Goal: Task Accomplishment & Management: Manage account settings

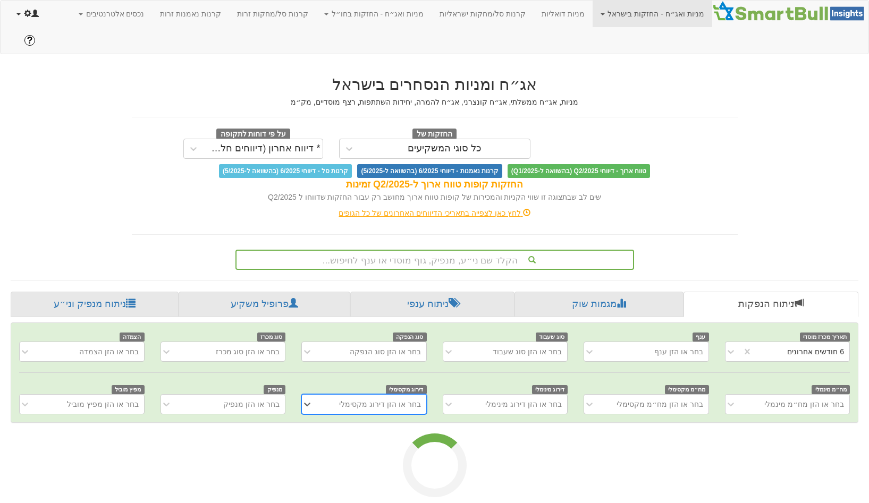
click at [27, 22] on link at bounding box center [28, 14] width 38 height 27
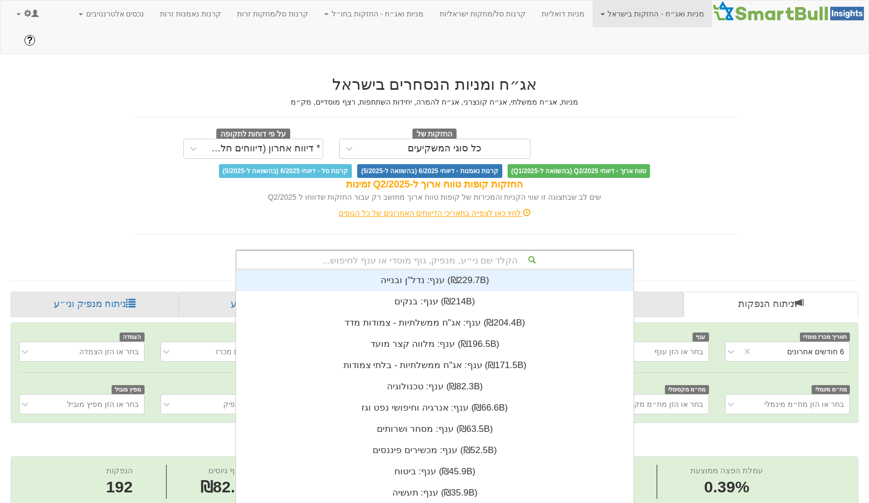
click at [433, 251] on div "הקלד שם ני״ע, מנפיק, גוף מוסדי או ענף לחיפוש..." at bounding box center [435, 260] width 396 height 18
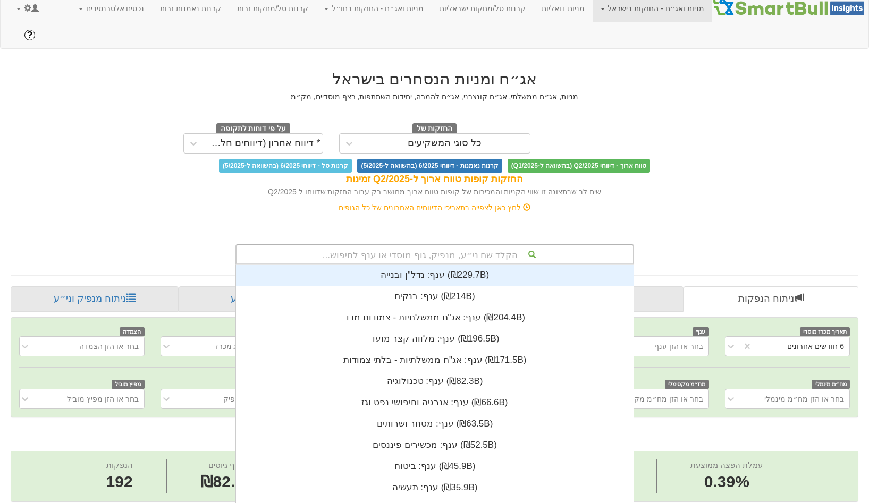
scroll to position [265, 0]
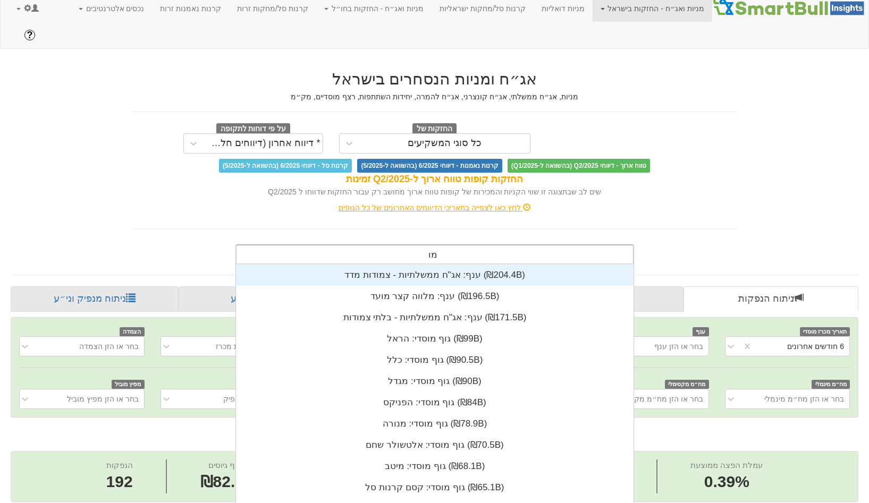
type input "מור"
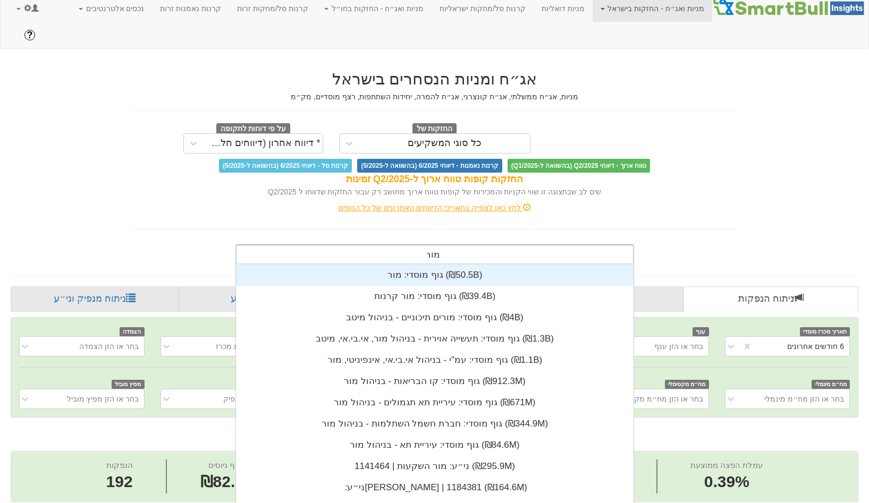
click at [458, 265] on div "גוף מוסדי: ‏מור ‎(₪50.5B)‎" at bounding box center [435, 275] width 398 height 21
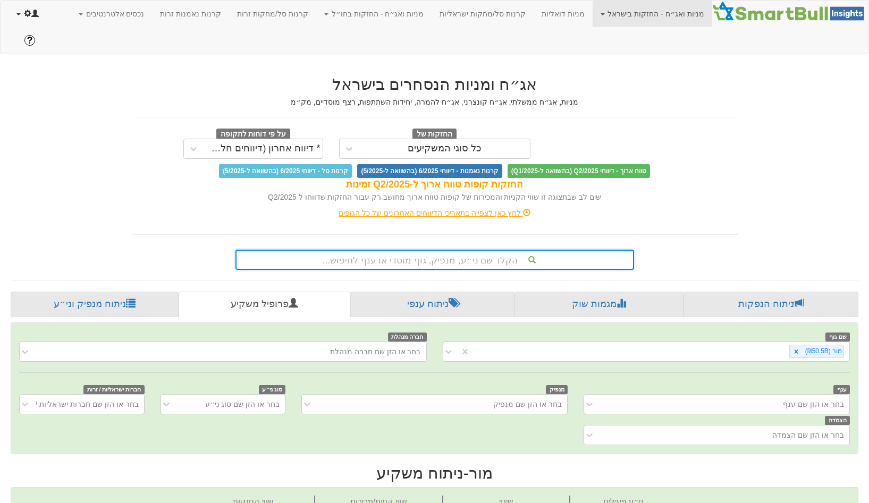
click at [27, 10] on span at bounding box center [27, 13] width 7 height 7
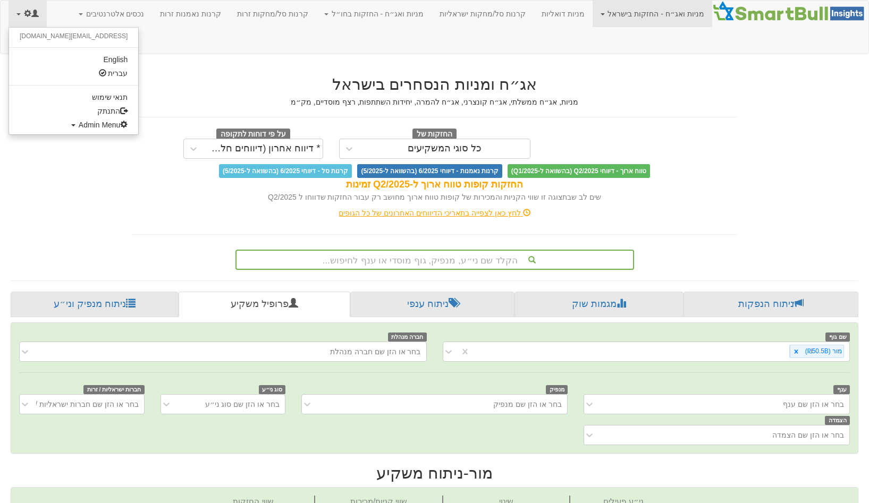
click at [48, 133] on ul "gal@smartbull.co.il English עברית תנאי שימוש התנתק Admin Menu All Users Create …" at bounding box center [74, 81] width 130 height 108
click at [49, 132] on link "Admin Menu" at bounding box center [73, 125] width 129 height 14
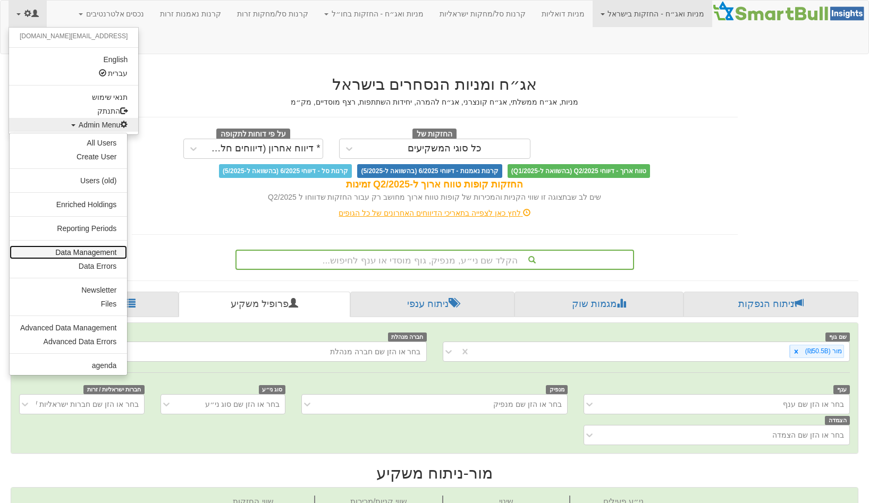
click at [83, 246] on link "Data Management" at bounding box center [68, 253] width 117 height 14
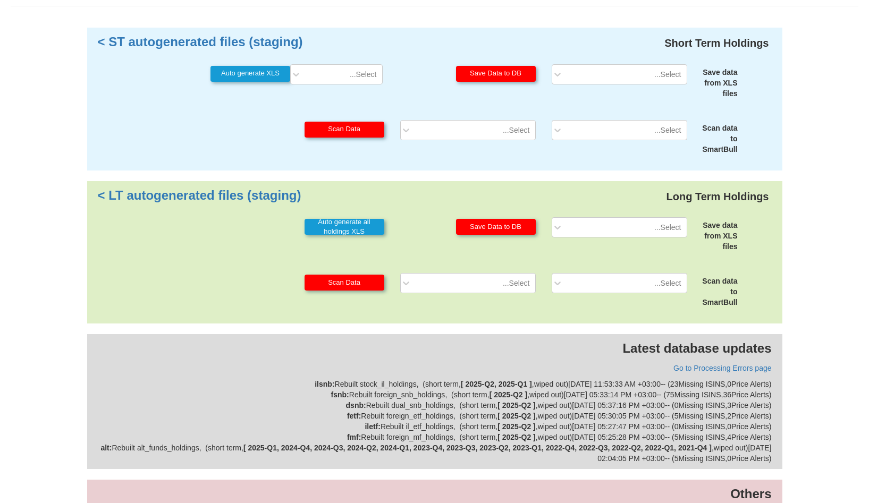
scroll to position [99, 0]
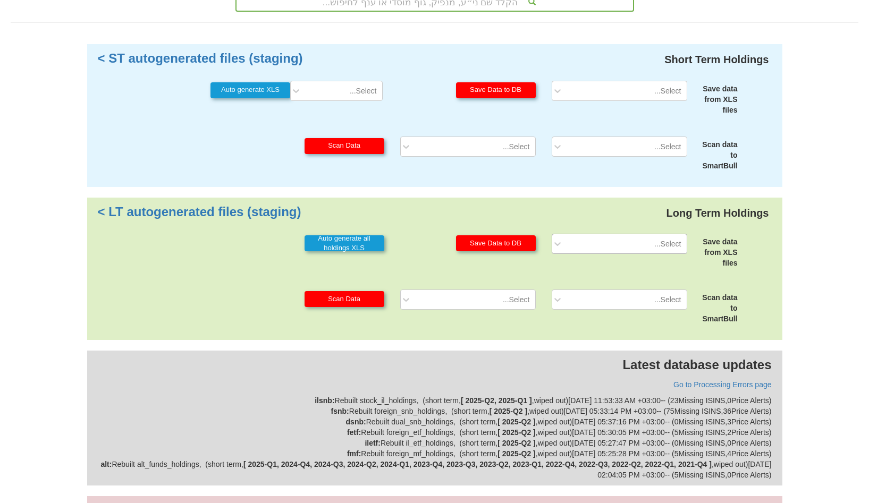
click at [636, 235] on div "Select..." at bounding box center [628, 243] width 118 height 17
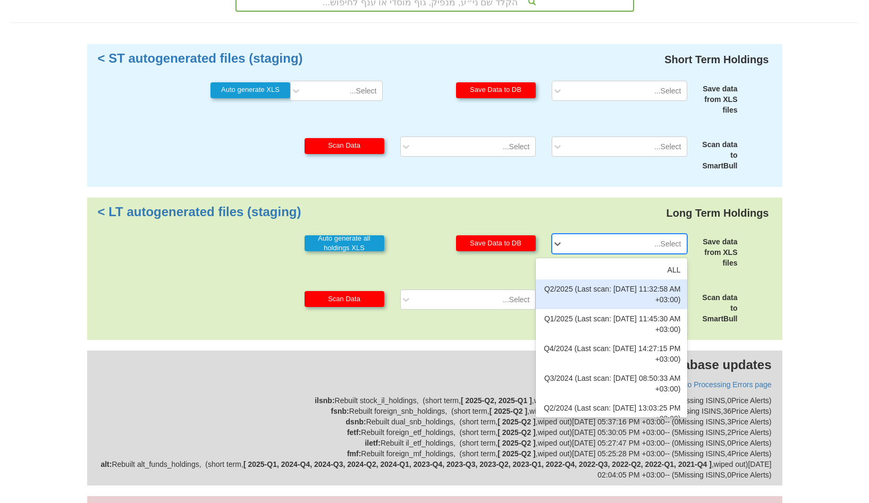
click at [723, 247] on div "Long Term Holdings LT autogenerated files (staging) > Save data from XLS files …" at bounding box center [434, 269] width 695 height 143
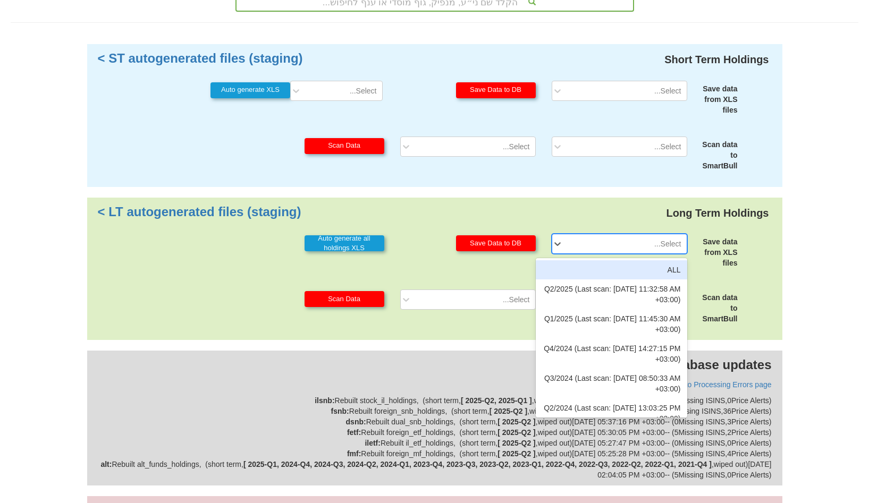
click at [663, 235] on div "Select..." at bounding box center [628, 243] width 118 height 17
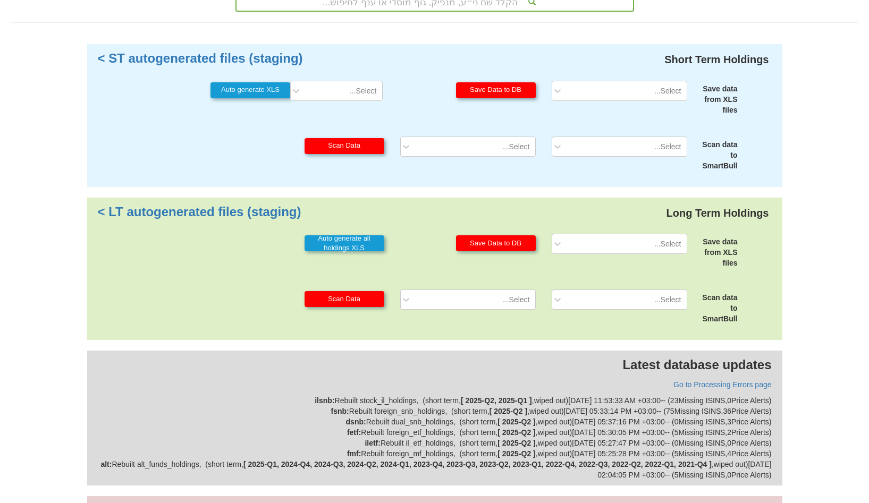
click at [713, 292] on div "Scan data to SmartBull" at bounding box center [716, 308] width 43 height 32
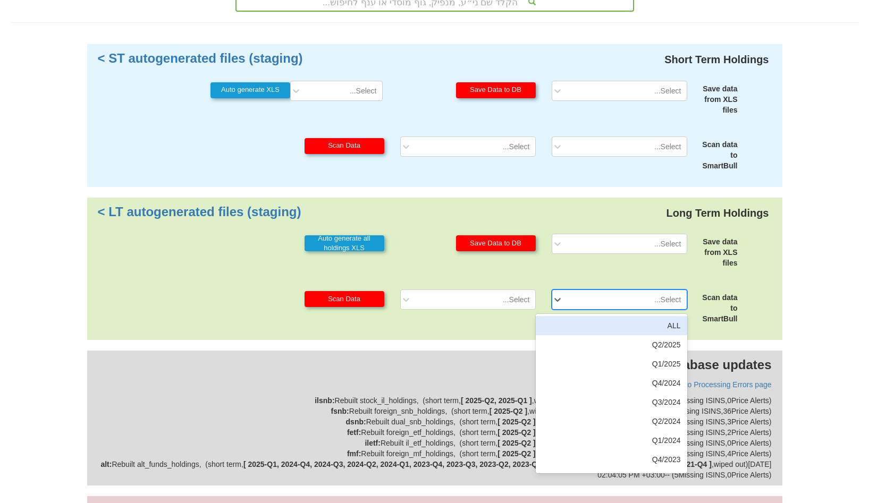
click at [648, 291] on div "Select..." at bounding box center [628, 299] width 118 height 17
click at [746, 290] on div "Scan data to SmartBull option ALL focused, 1 of 35. 35 results available. Use U…" at bounding box center [435, 307] width 674 height 35
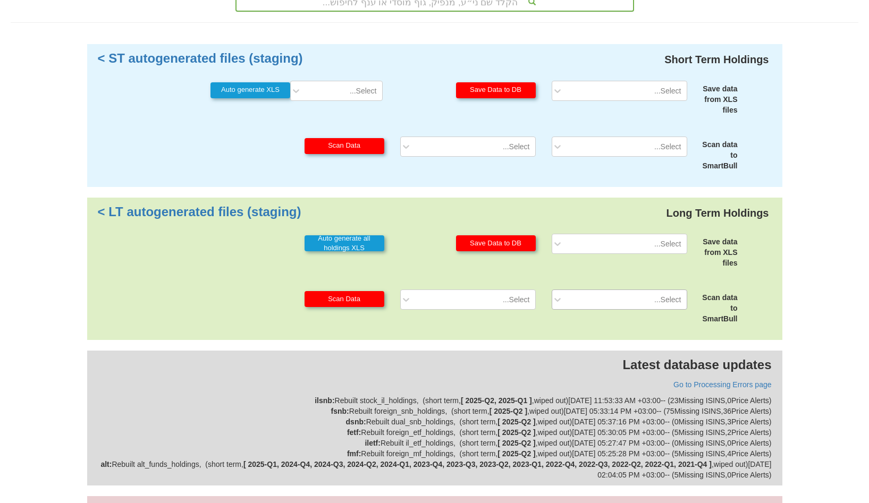
click at [605, 291] on div "Select..." at bounding box center [628, 299] width 118 height 17
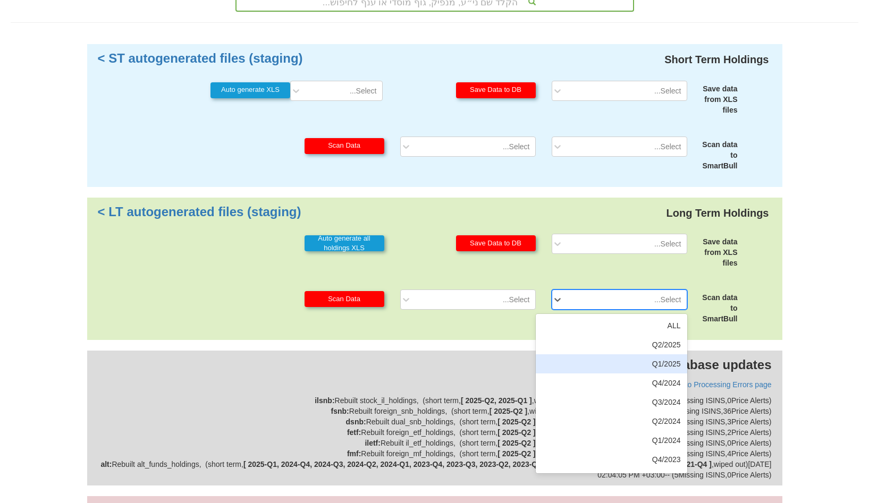
click at [595, 354] on div "Q1/2025" at bounding box center [611, 363] width 151 height 19
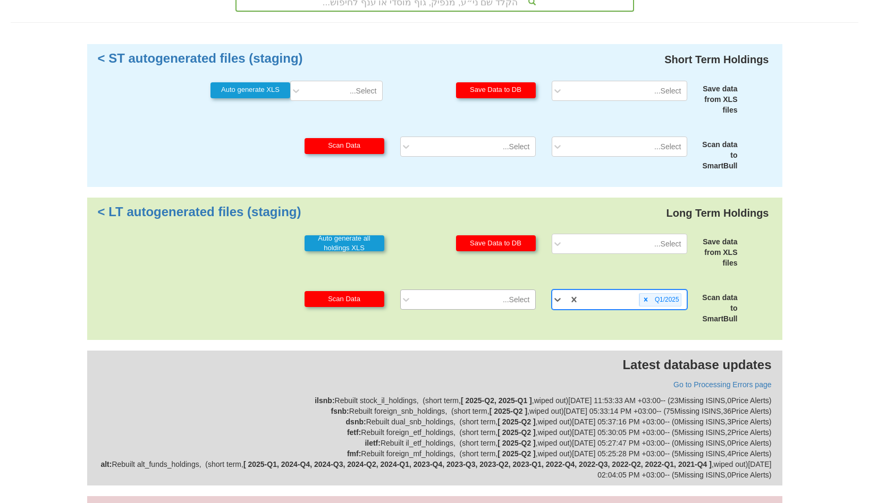
click at [512, 294] on div "Select..." at bounding box center [516, 299] width 27 height 11
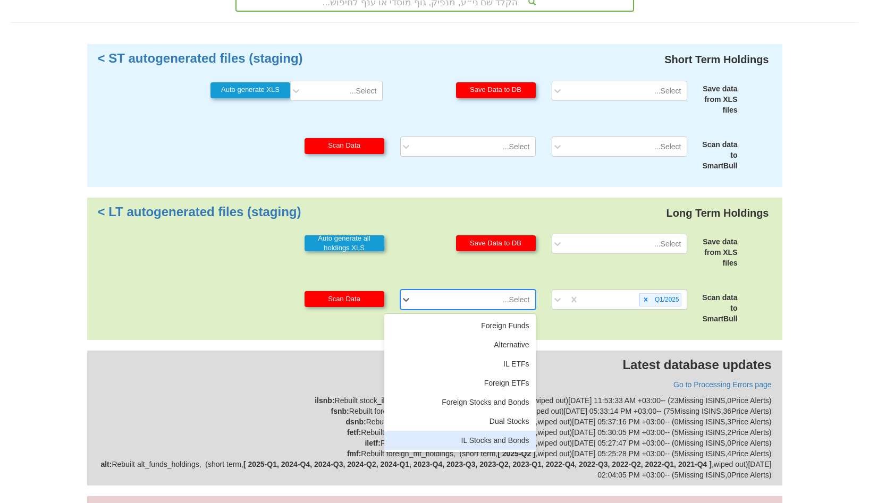
click at [479, 431] on div "IL Stocks and Bonds" at bounding box center [459, 440] width 151 height 19
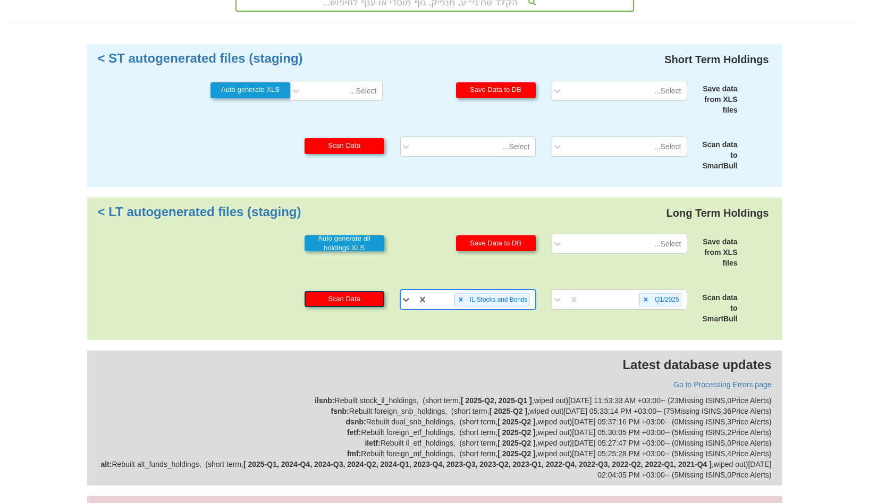
click at [359, 291] on button "Scan Data" at bounding box center [345, 299] width 80 height 16
click at [639, 294] on div at bounding box center [645, 300] width 12 height 12
click at [639, 291] on div "Q1/2025" at bounding box center [632, 300] width 107 height 18
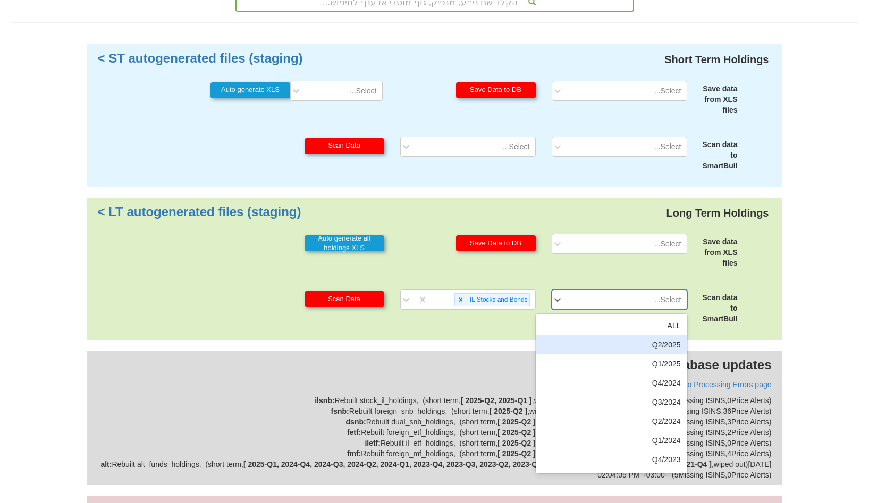
click at [628, 335] on div "Q2/2025" at bounding box center [611, 344] width 151 height 19
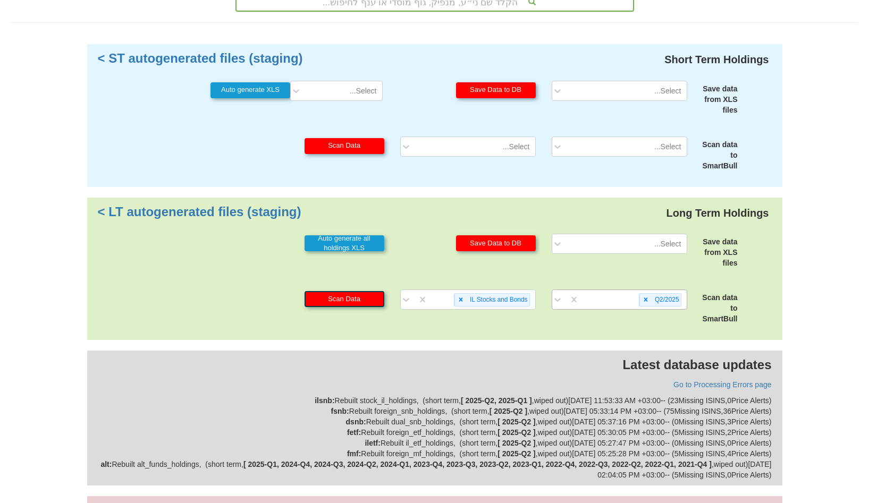
click at [378, 291] on button "Scan Data" at bounding box center [345, 299] width 80 height 16
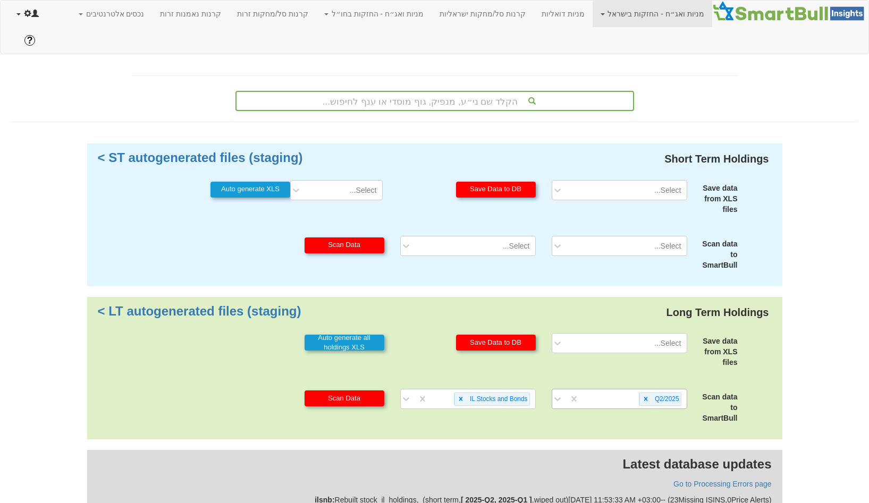
click at [33, 15] on span at bounding box center [34, 13] width 7 height 7
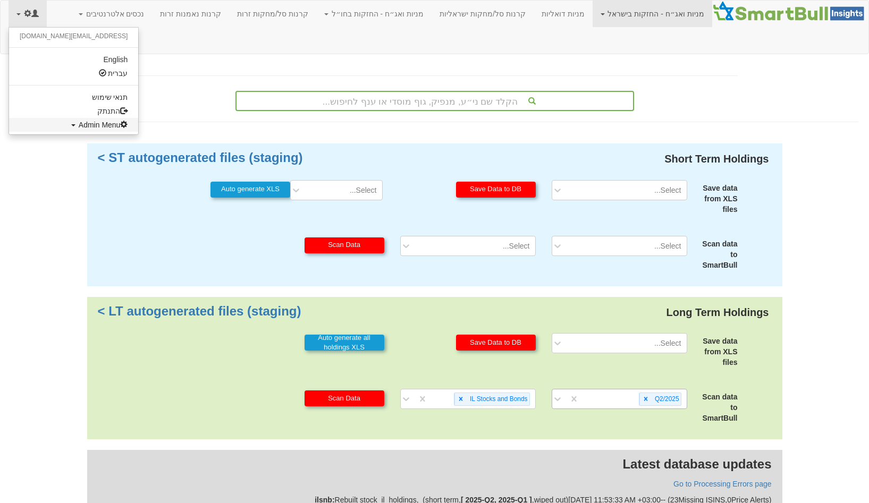
click at [47, 120] on link "Admin Menu" at bounding box center [73, 125] width 129 height 14
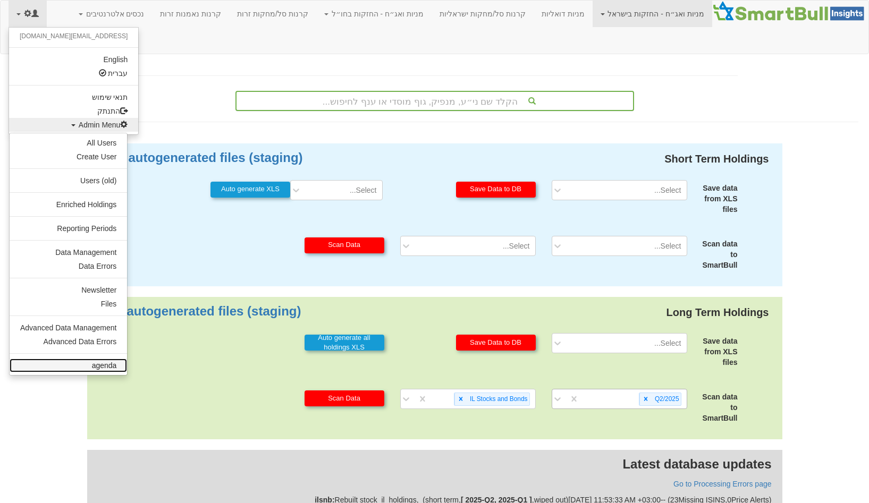
click at [114, 364] on link "agenda" at bounding box center [68, 366] width 117 height 14
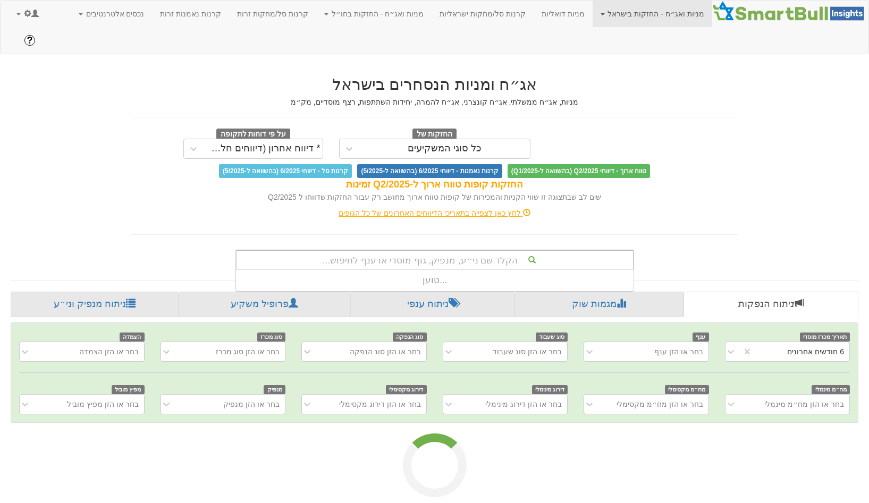
click at [430, 251] on div "הקלד שם ני״ע, מנפיק, גוף מוסדי או ענף לחיפוש..." at bounding box center [435, 260] width 396 height 18
type input "ו"
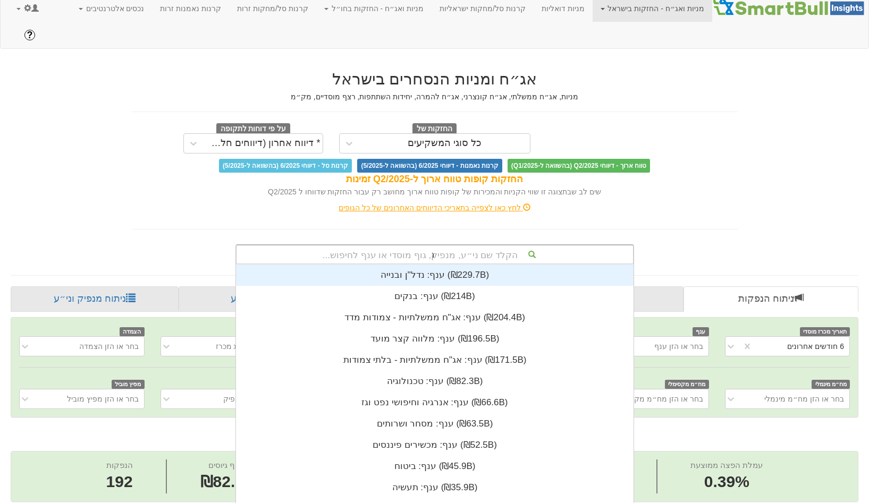
scroll to position [0, 2072]
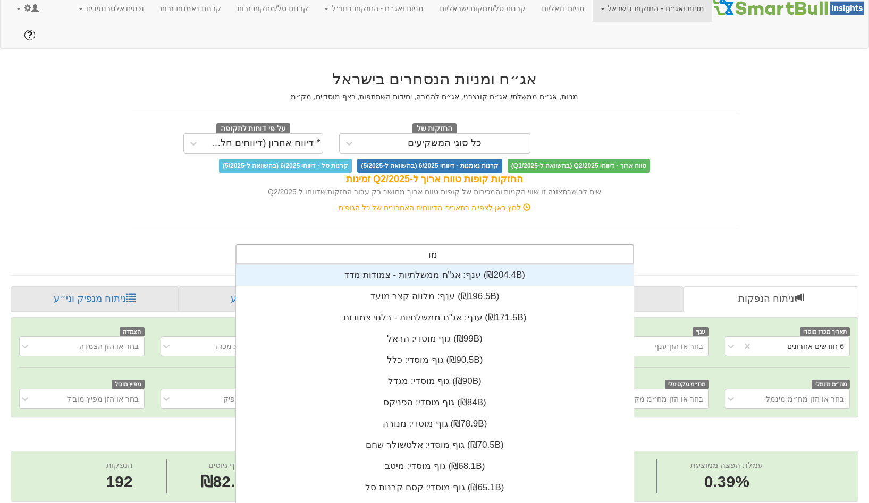
type input "מור"
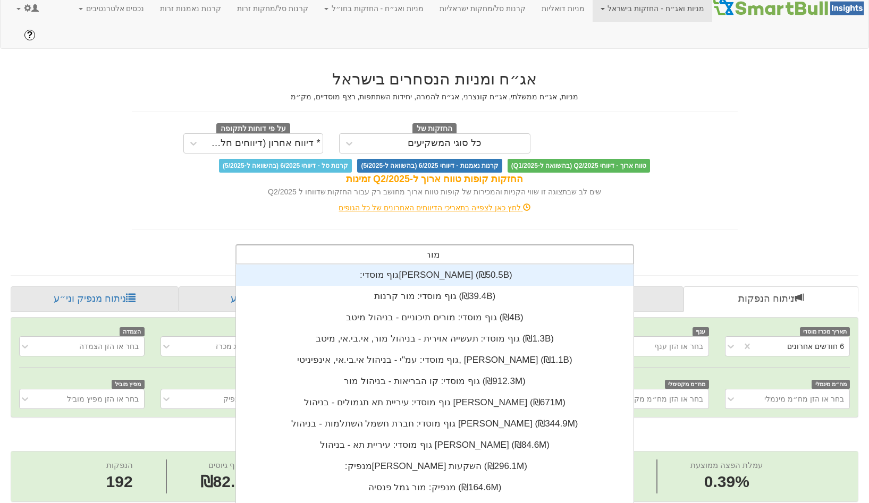
click at [420, 265] on div "גוף מוסדי: ‏מור ‎(₪50.5B)‎" at bounding box center [435, 275] width 398 height 21
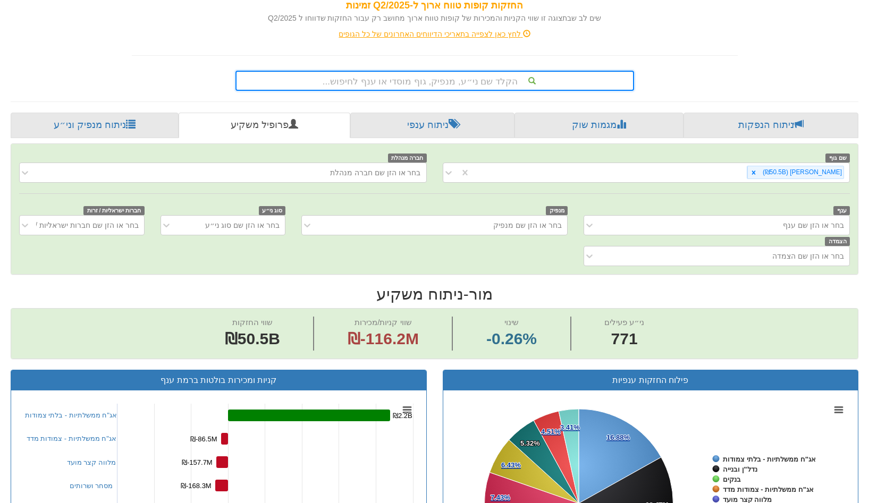
scroll to position [188, 0]
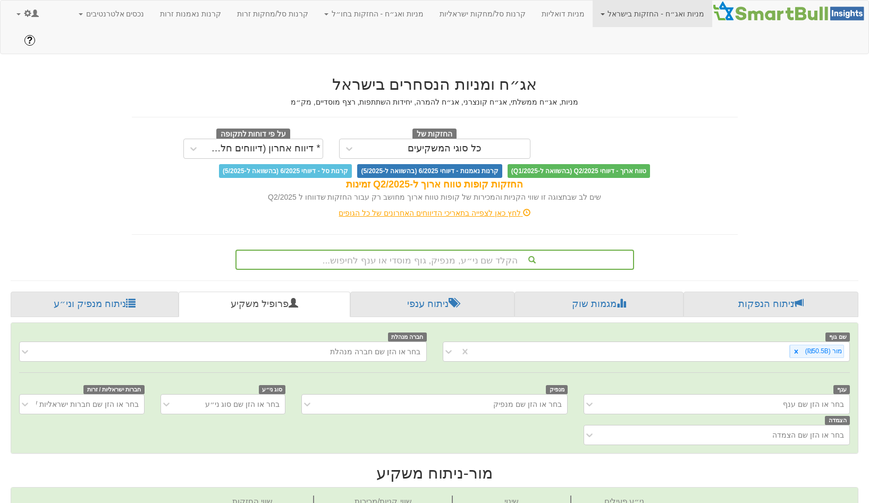
click at [29, 16] on span at bounding box center [27, 13] width 7 height 7
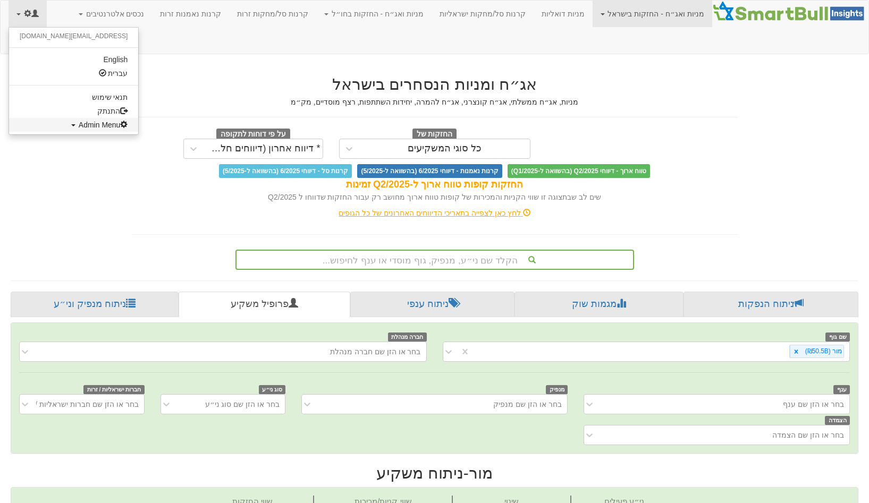
click at [79, 122] on span "Admin Menu" at bounding box center [103, 125] width 49 height 9
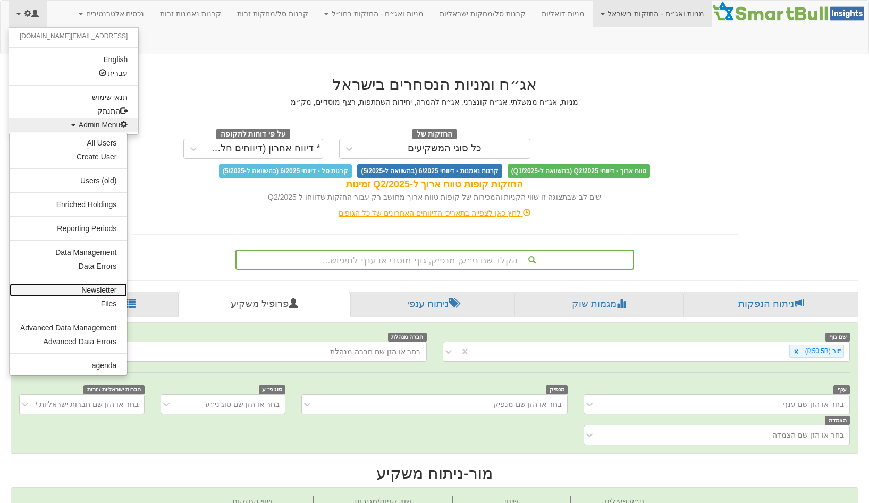
click at [98, 291] on link "Newsletter" at bounding box center [68, 290] width 117 height 14
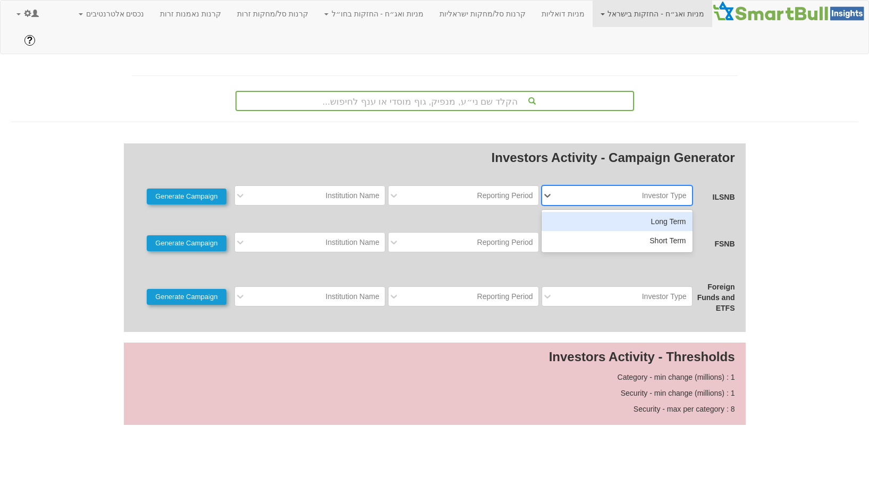
click at [580, 187] on div "Investor Type" at bounding box center [625, 195] width 133 height 17
click at [578, 212] on div "Long Term" at bounding box center [617, 221] width 151 height 19
click at [497, 187] on div "Reporting Period" at bounding box center [471, 195] width 133 height 17
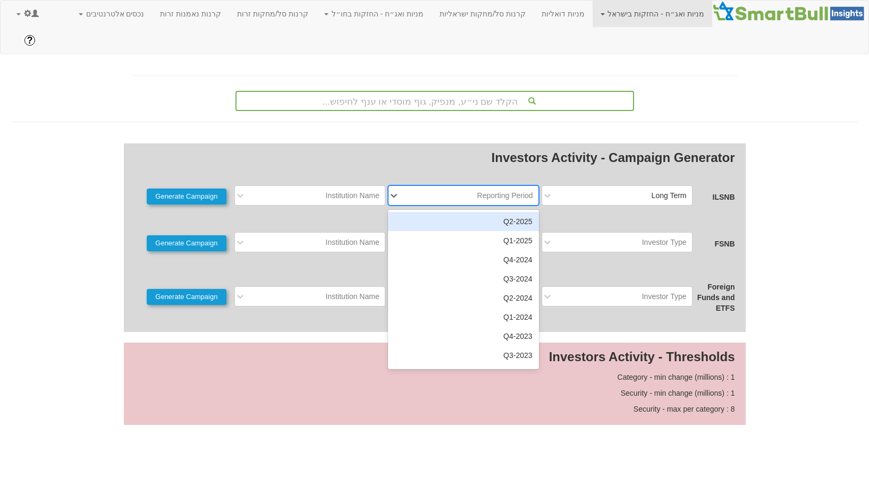
click at [497, 212] on div "2025-Q2" at bounding box center [463, 221] width 151 height 19
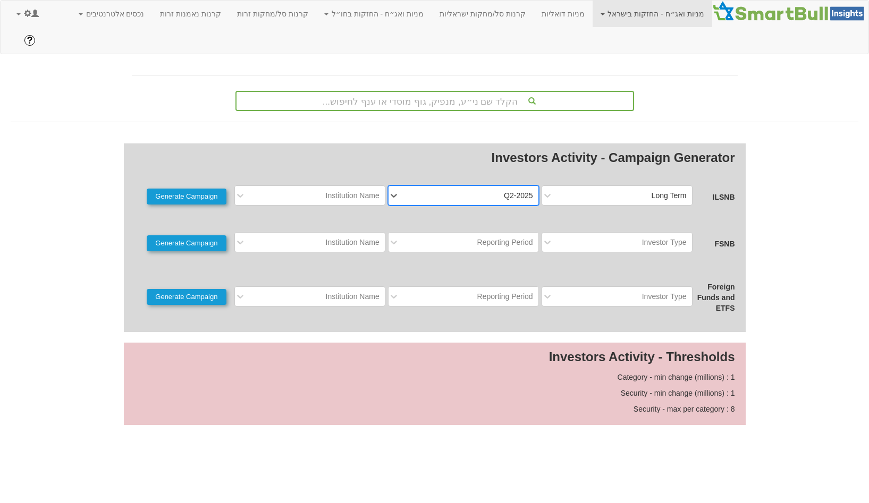
click at [365, 182] on div "Investors Activity - Campaign Generator ILSNB Long Term option 2025-Q2, selecte…" at bounding box center [435, 237] width 622 height 189
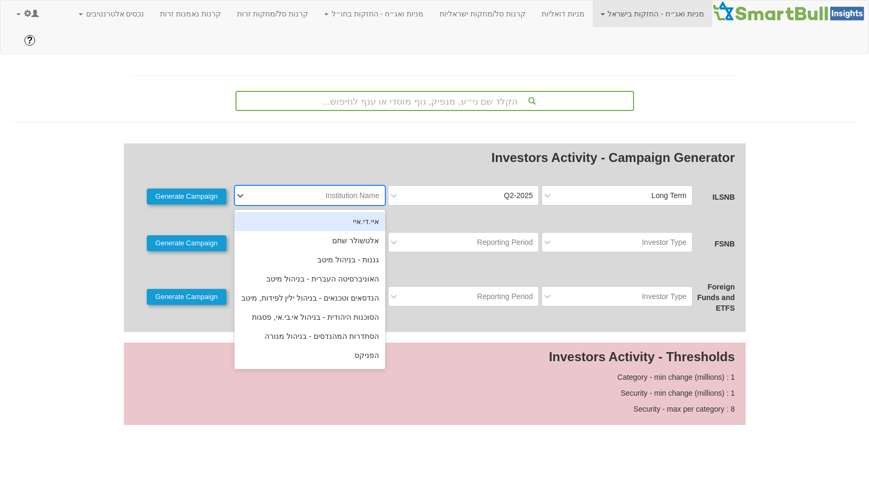
click at [365, 190] on div "Institution Name" at bounding box center [353, 195] width 54 height 11
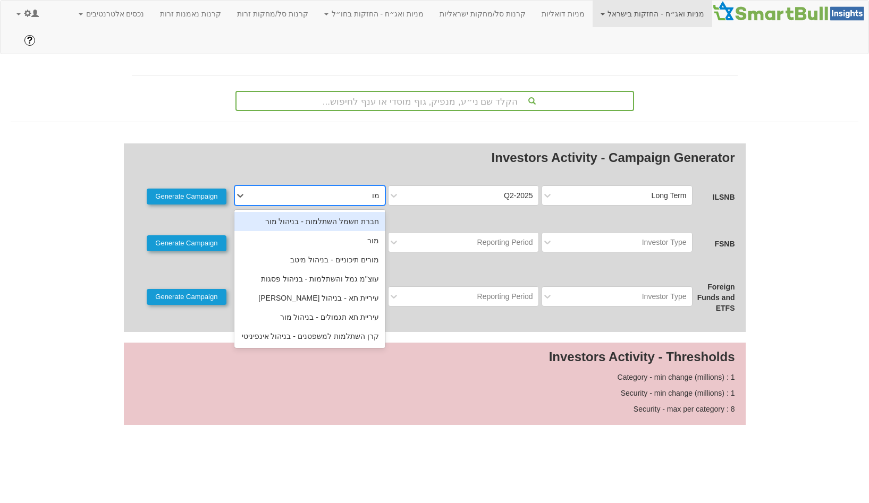
type input "מור"
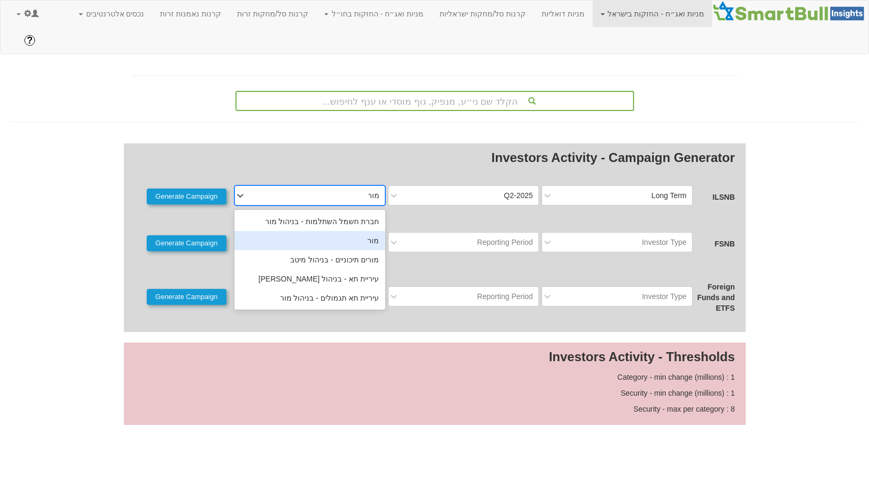
click at [342, 231] on div "מור" at bounding box center [309, 240] width 151 height 19
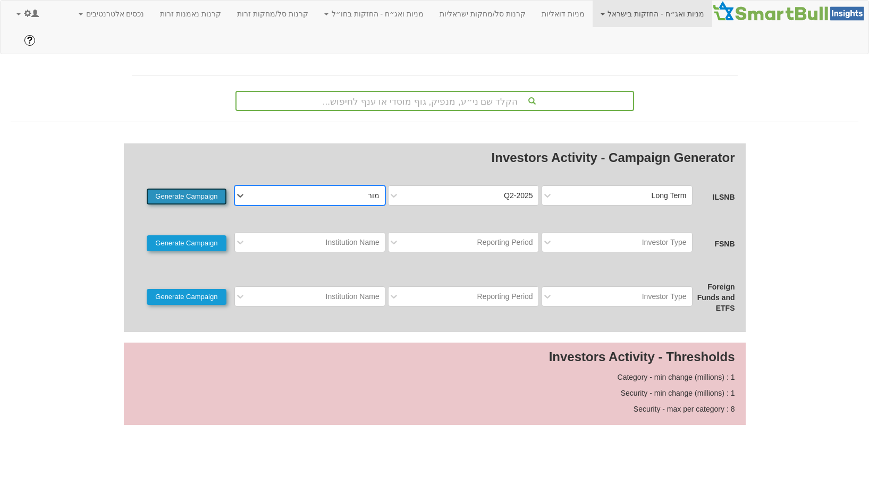
click at [211, 189] on button "Generate Campaign" at bounding box center [187, 197] width 80 height 16
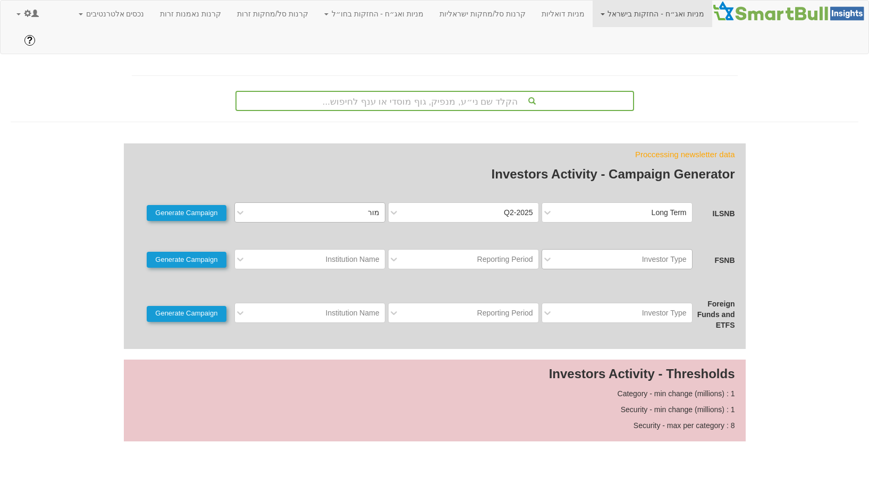
click at [598, 251] on div "Investor Type" at bounding box center [625, 259] width 133 height 17
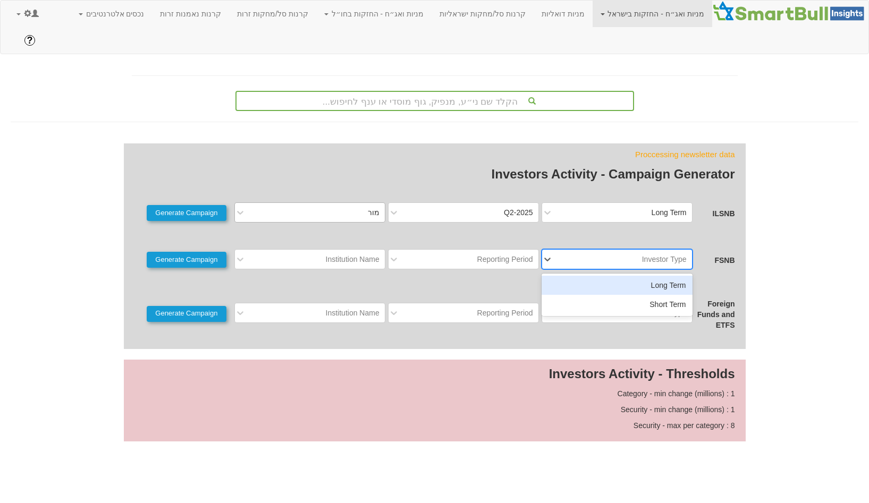
click at [595, 276] on div "Long Term" at bounding box center [617, 285] width 151 height 19
click at [512, 254] on div "Reporting Period" at bounding box center [505, 259] width 56 height 11
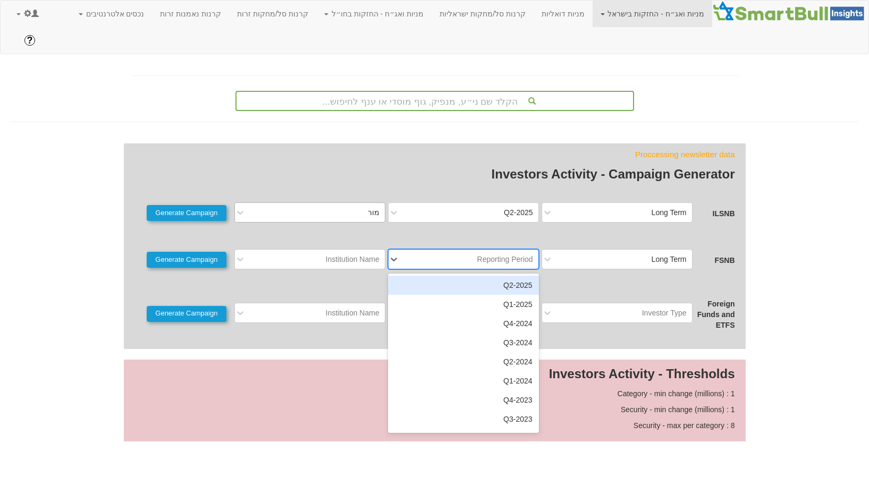
click at [502, 276] on div "2025-Q2" at bounding box center [463, 285] width 151 height 19
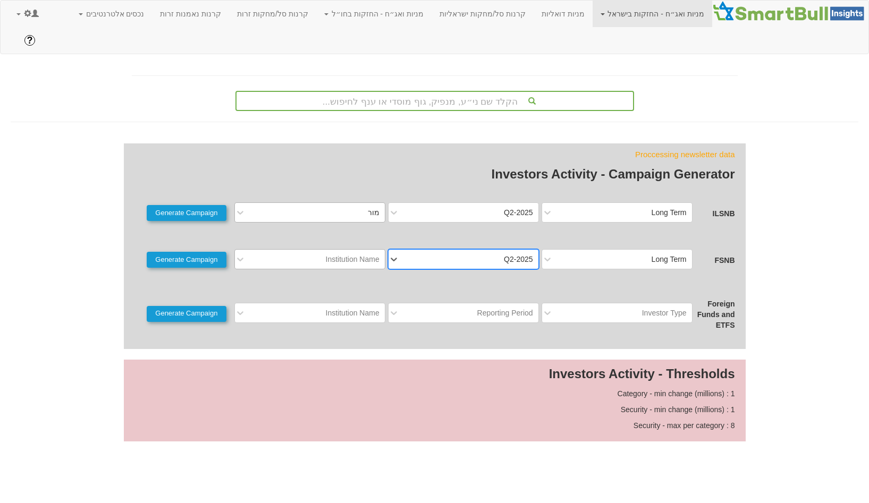
click at [360, 254] on div "Institution Name" at bounding box center [353, 259] width 54 height 11
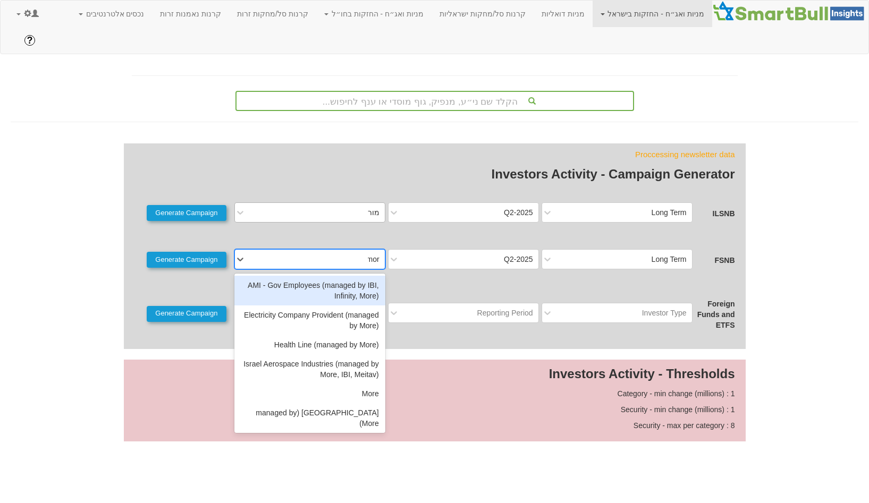
type input "more"
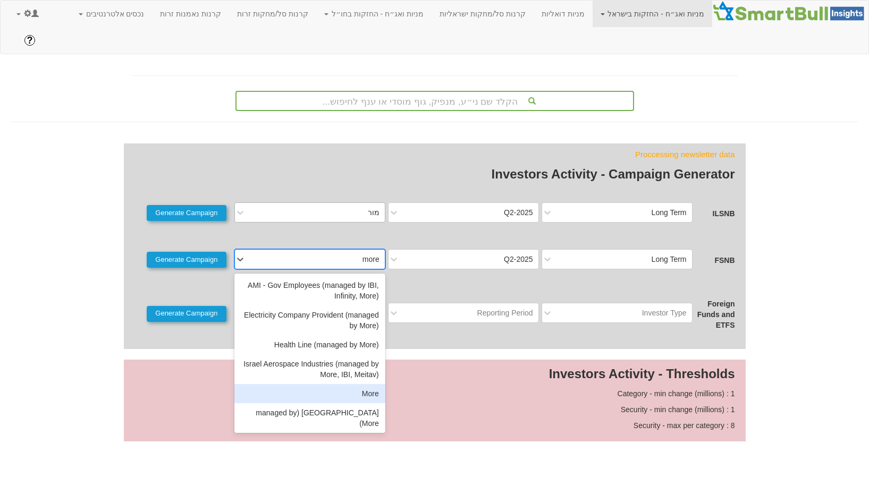
click at [307, 384] on div "More" at bounding box center [309, 393] width 151 height 19
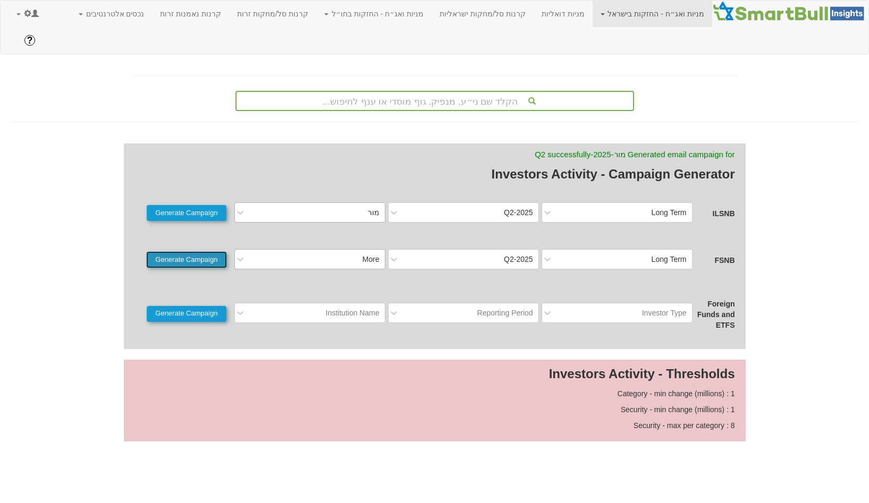
click at [180, 252] on button "Generate Campaign" at bounding box center [187, 260] width 80 height 16
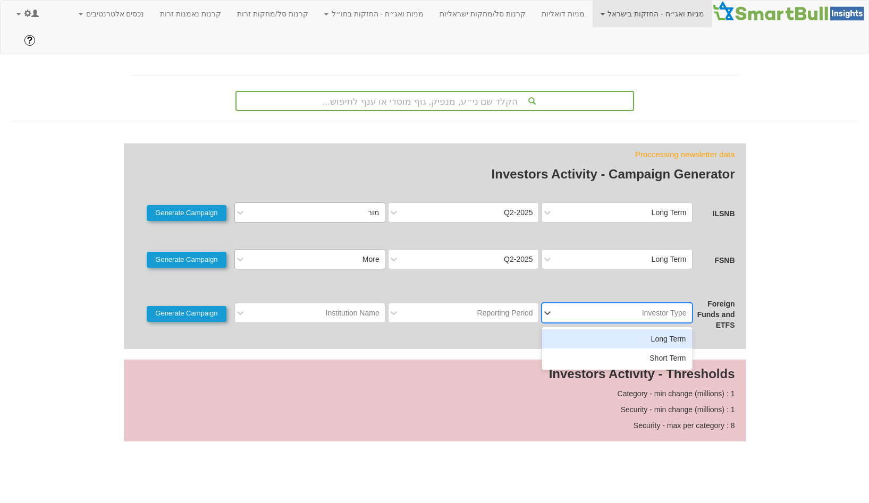
click at [671, 308] on div "Investor Type" at bounding box center [664, 313] width 45 height 11
click at [654, 330] on div "Long Term" at bounding box center [617, 339] width 151 height 19
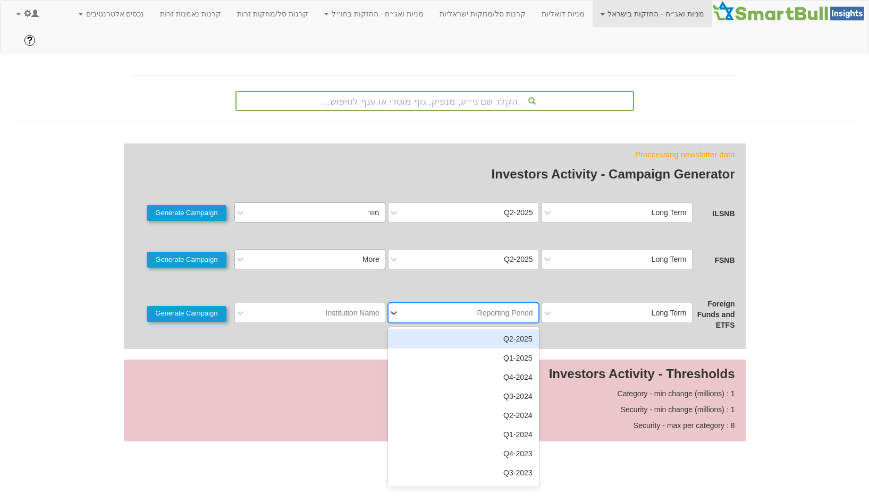
click at [518, 308] on div "Reporting Period" at bounding box center [505, 313] width 56 height 11
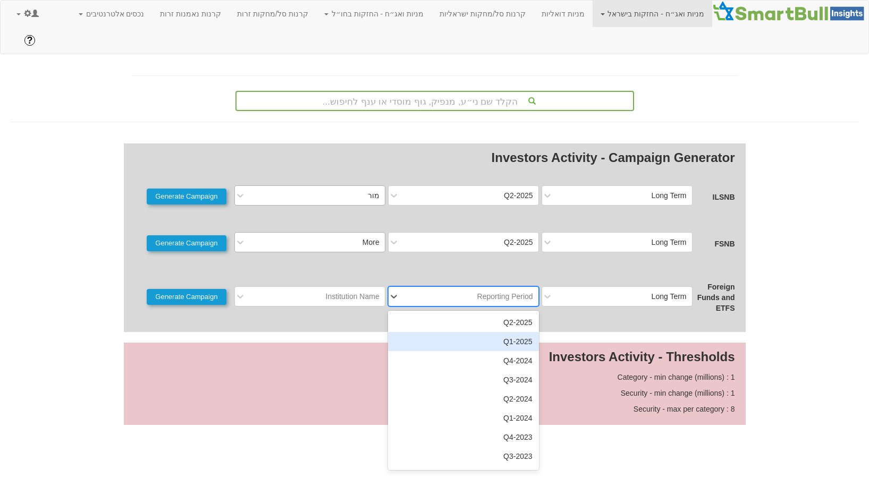
click at [504, 332] on div "2025-Q1" at bounding box center [463, 341] width 151 height 19
click at [503, 288] on div "2025-Q1" at bounding box center [471, 296] width 133 height 17
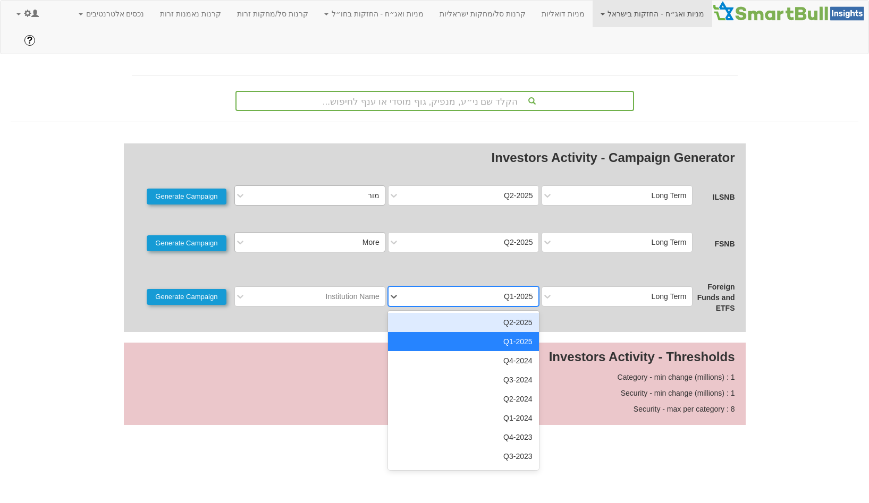
click at [503, 313] on div "2025-Q2" at bounding box center [463, 322] width 151 height 19
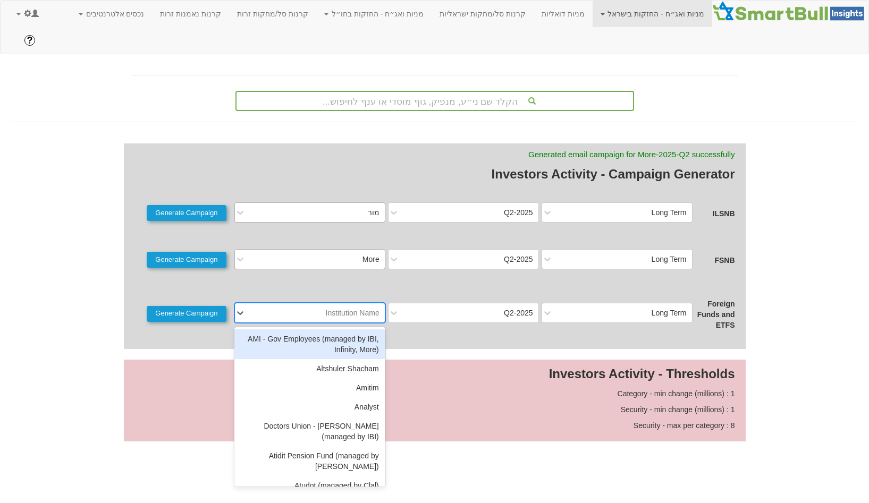
click at [349, 305] on div "Institution Name" at bounding box center [317, 313] width 133 height 17
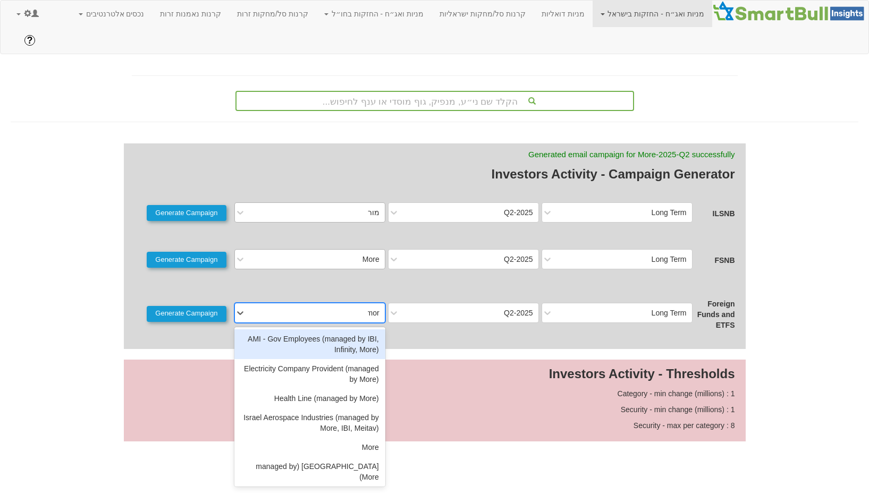
type input "more"
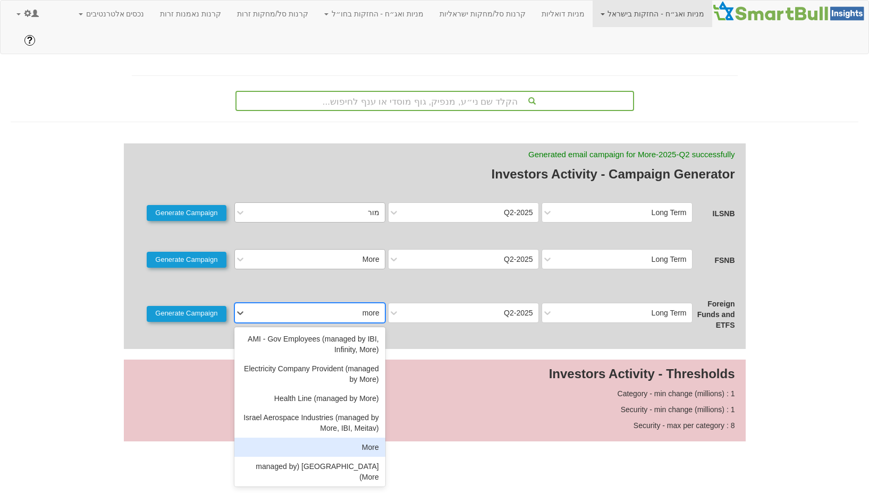
click at [326, 418] on div "AMI - Gov Employees (managed by IBI, Infinity, More) Electricity Company Provid…" at bounding box center [309, 406] width 151 height 159
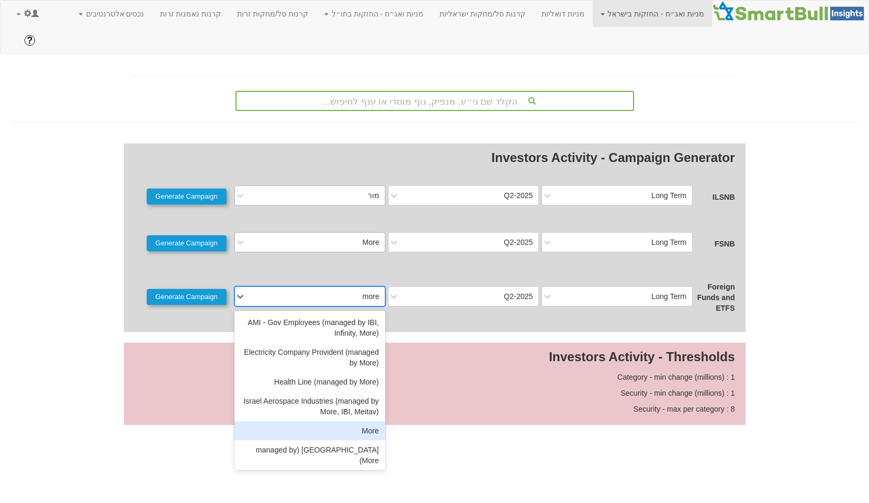
click at [351, 421] on div "More" at bounding box center [309, 430] width 151 height 19
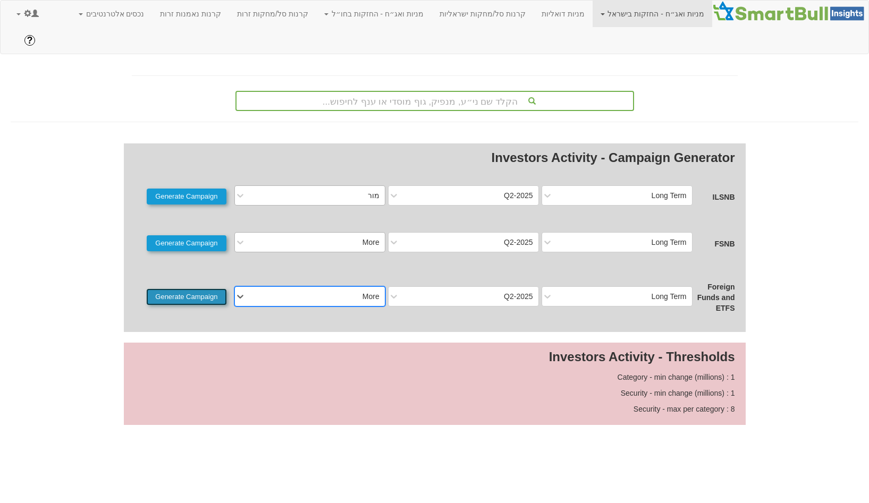
click at [211, 289] on button "Generate Campaign" at bounding box center [187, 297] width 80 height 16
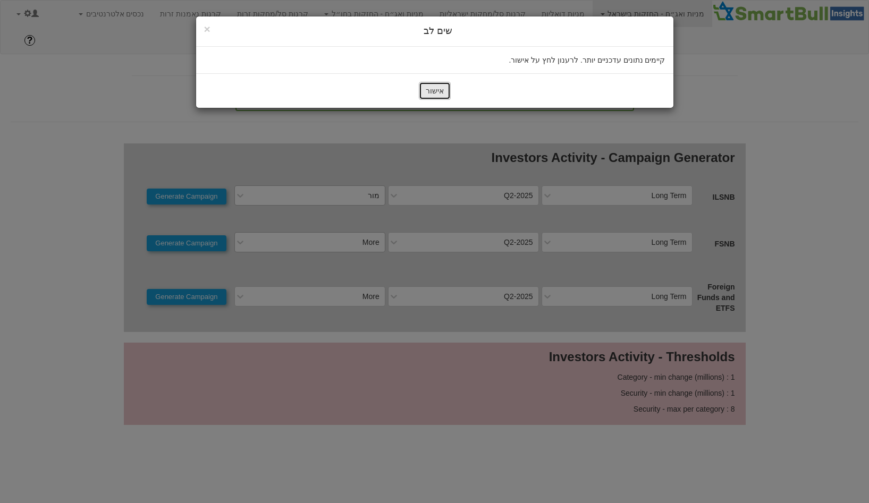
click at [430, 89] on button "אישור" at bounding box center [435, 91] width 32 height 18
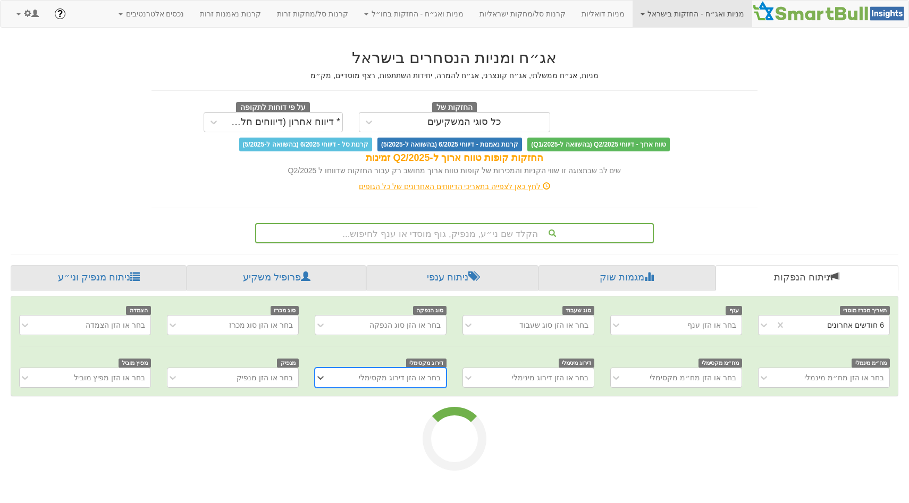
click at [416, 237] on div "הקלד שם ני״ע, מנפיק, גוף מוסדי או ענף לחיפוש..." at bounding box center [454, 233] width 396 height 18
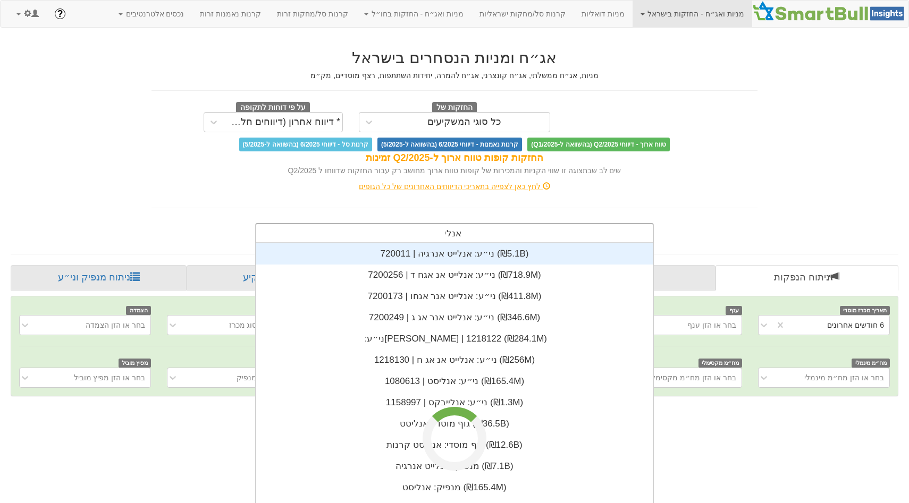
type input "אנלייט"
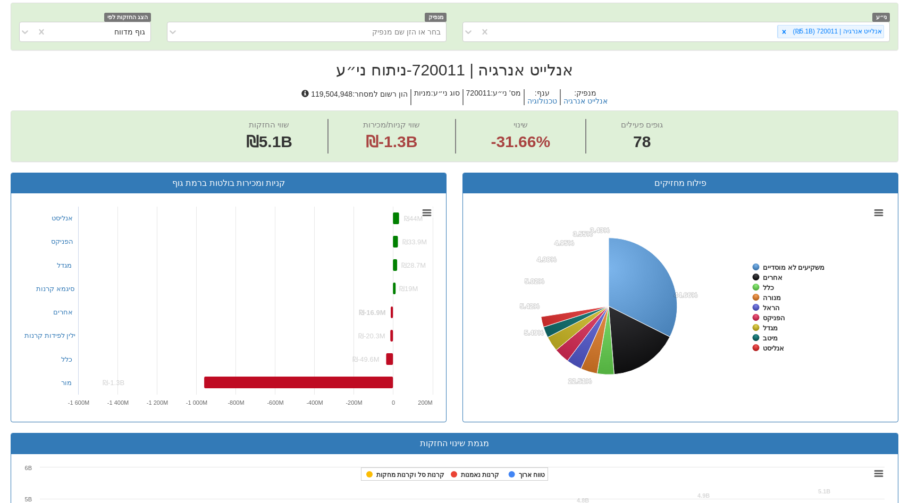
scroll to position [300, 0]
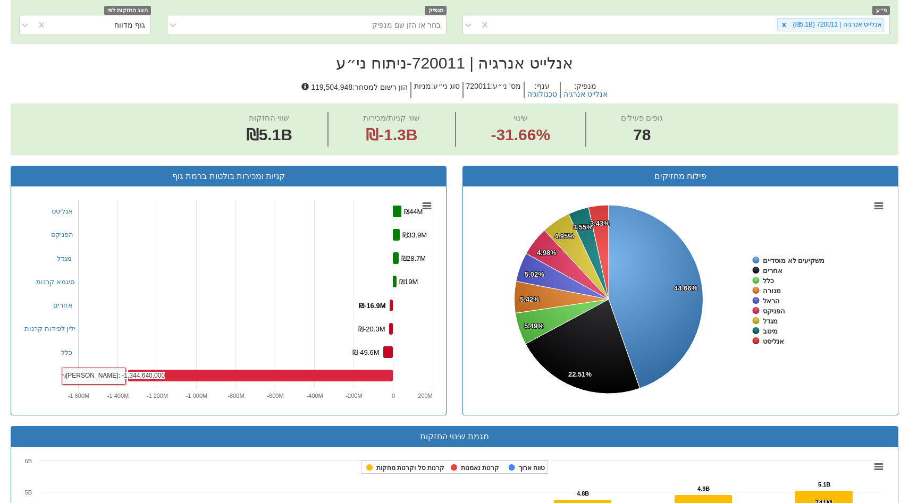
click at [239, 377] on rect at bounding box center [260, 376] width 265 height 12
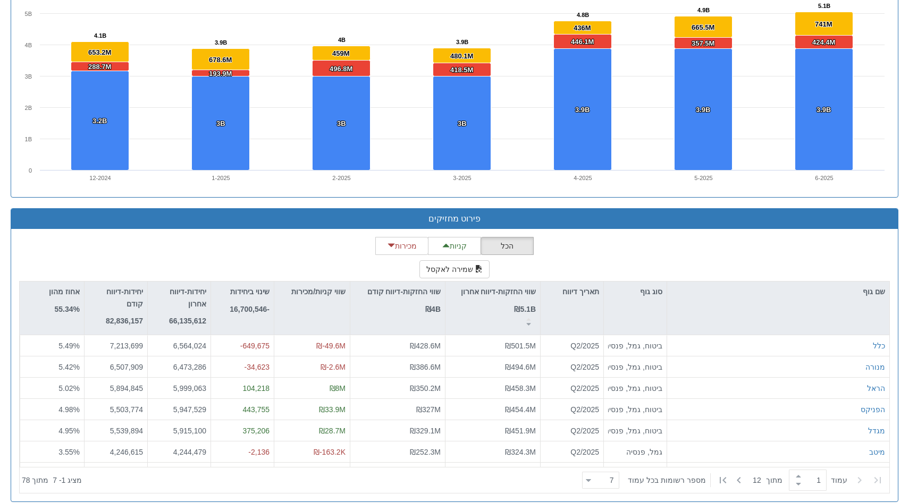
scroll to position [791, 0]
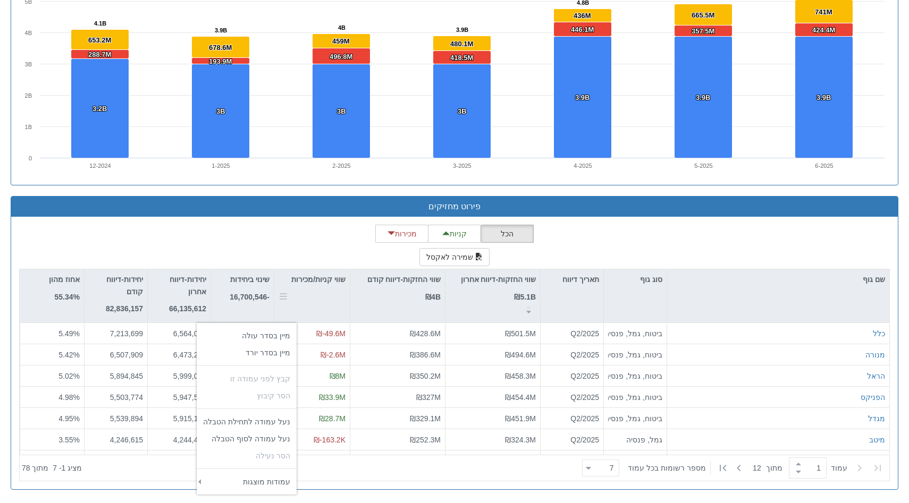
click at [281, 274] on div at bounding box center [282, 295] width 9 height 53
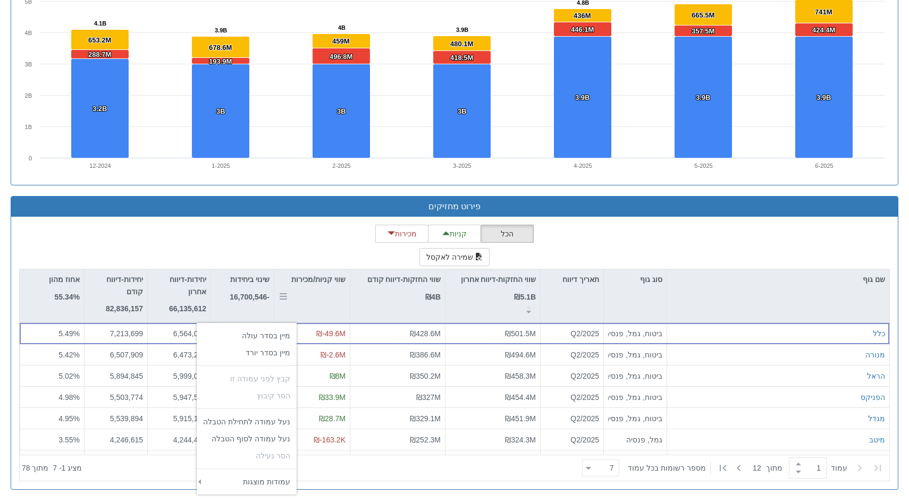
click at [322, 301] on div "שווי קניות/מכירות" at bounding box center [311, 285] width 75 height 32
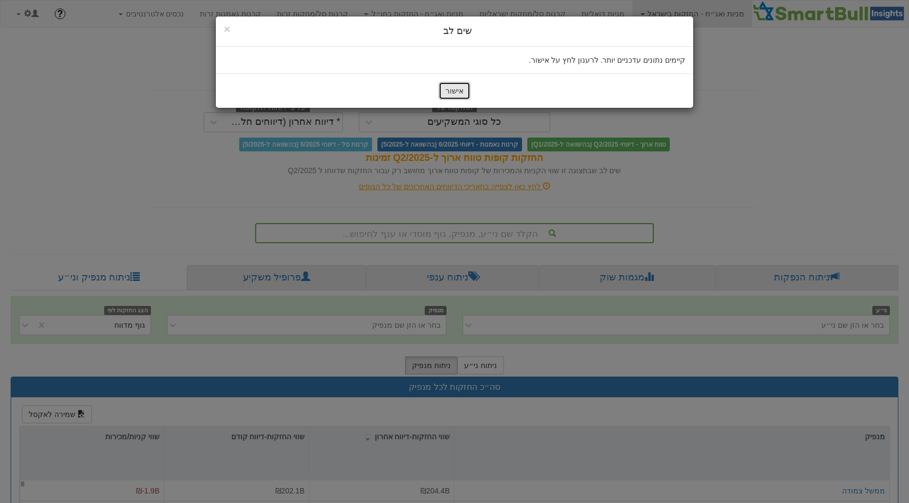
click at [450, 88] on button "אישור" at bounding box center [454, 91] width 32 height 18
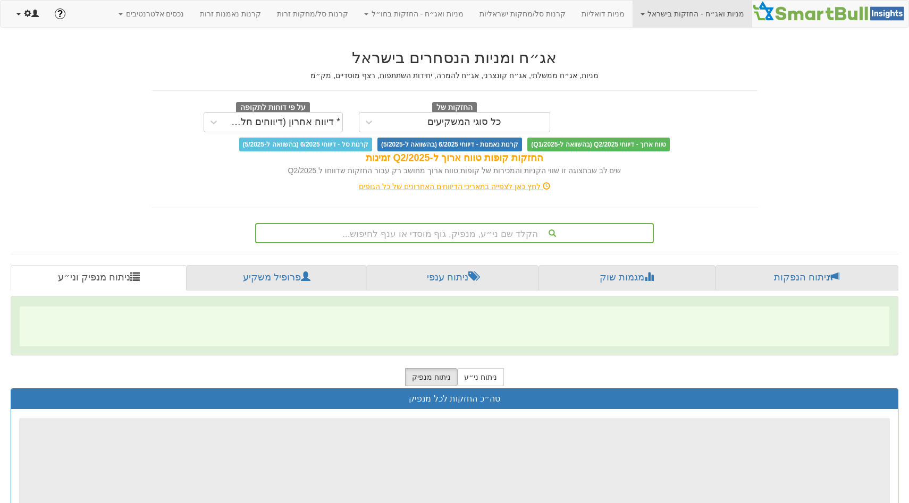
click at [40, 12] on link at bounding box center [28, 14] width 38 height 27
click at [79, 121] on span "Admin Menu" at bounding box center [103, 125] width 49 height 9
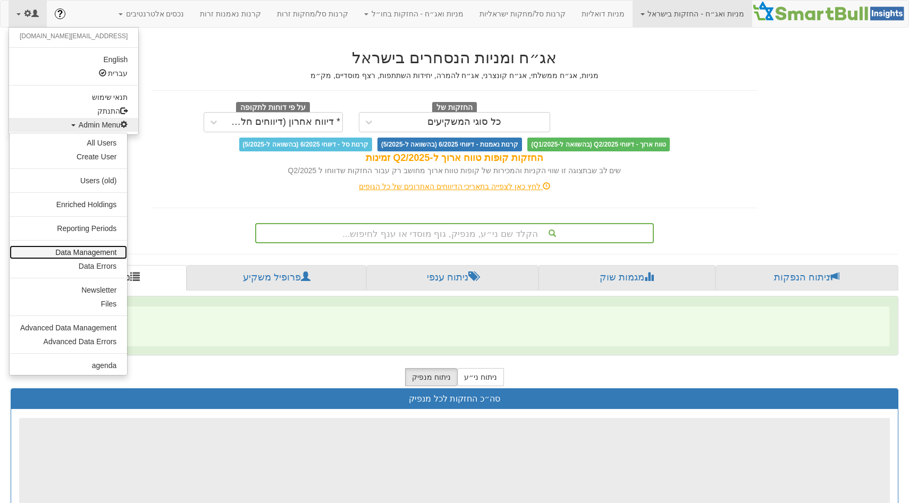
click at [79, 246] on link "Data Management" at bounding box center [68, 253] width 117 height 14
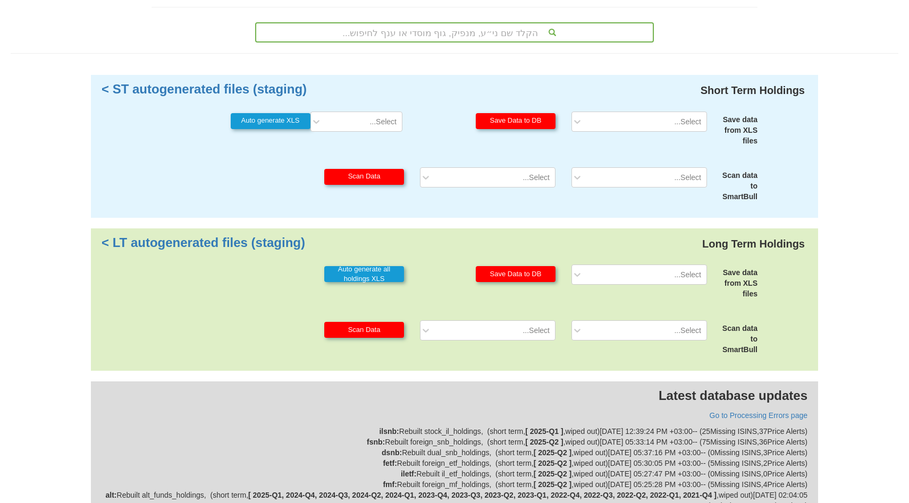
scroll to position [48, 0]
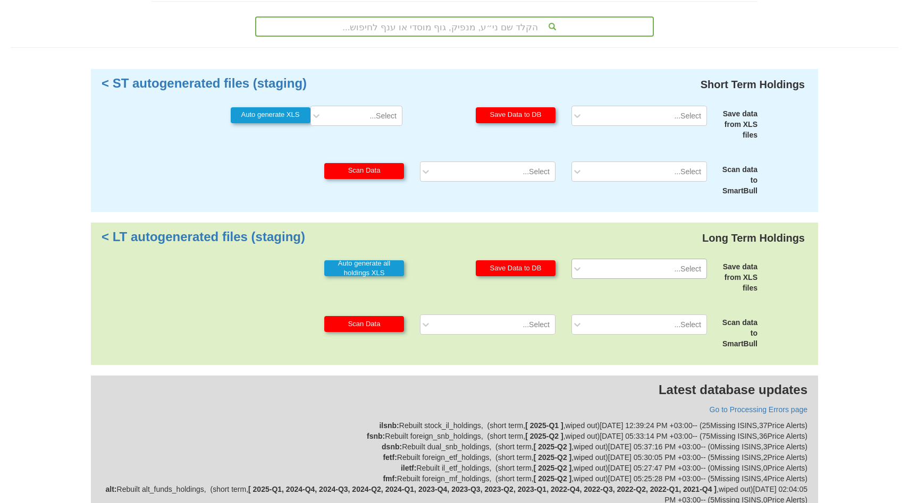
click at [654, 271] on div "Select..." at bounding box center [647, 268] width 118 height 17
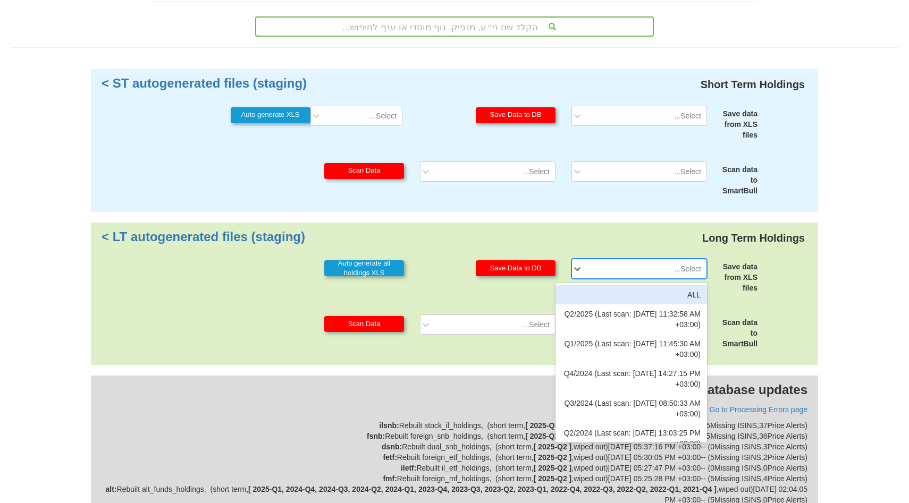
click at [762, 278] on div "Save data from XLS files option ALL focused, 1 of 35. 35 results available. Use…" at bounding box center [454, 276] width 622 height 35
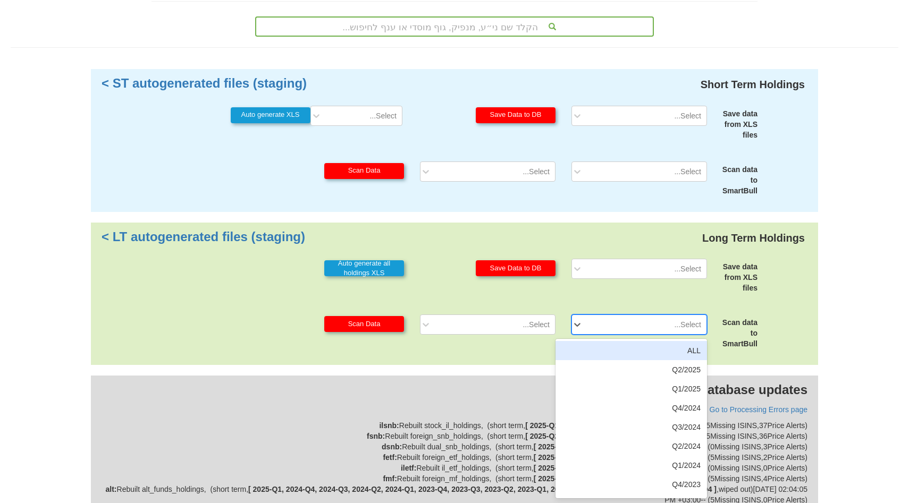
click at [644, 332] on div "Select..." at bounding box center [647, 324] width 118 height 17
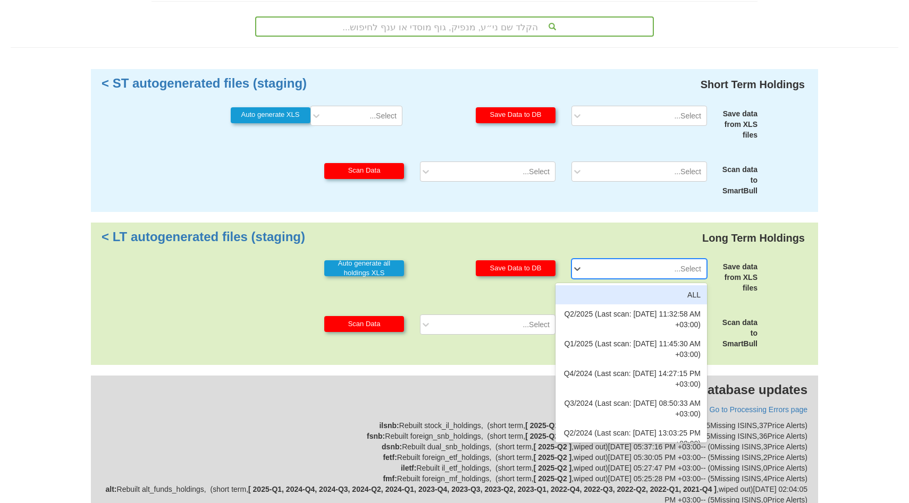
click at [662, 268] on div "Select..." at bounding box center [647, 268] width 118 height 17
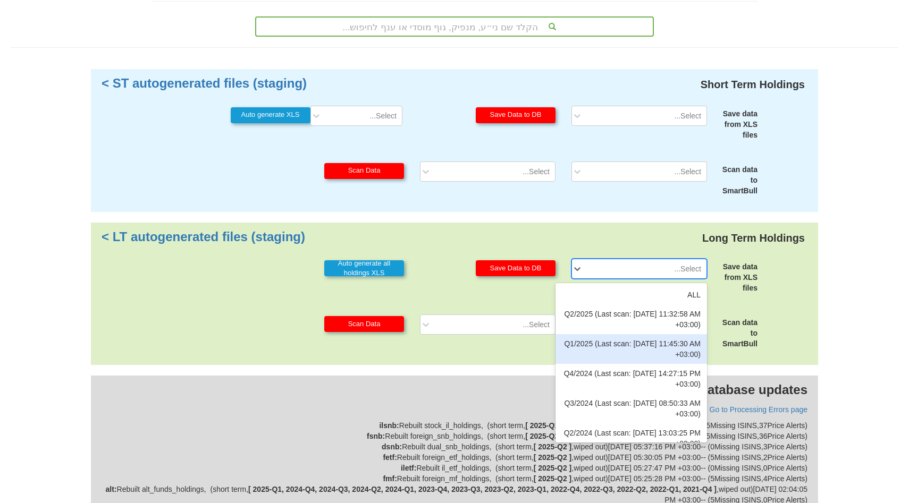
click at [647, 339] on div "Q1/2025 (Last scan: [DATE] 11:45:30 AM +03:00)" at bounding box center [630, 349] width 151 height 30
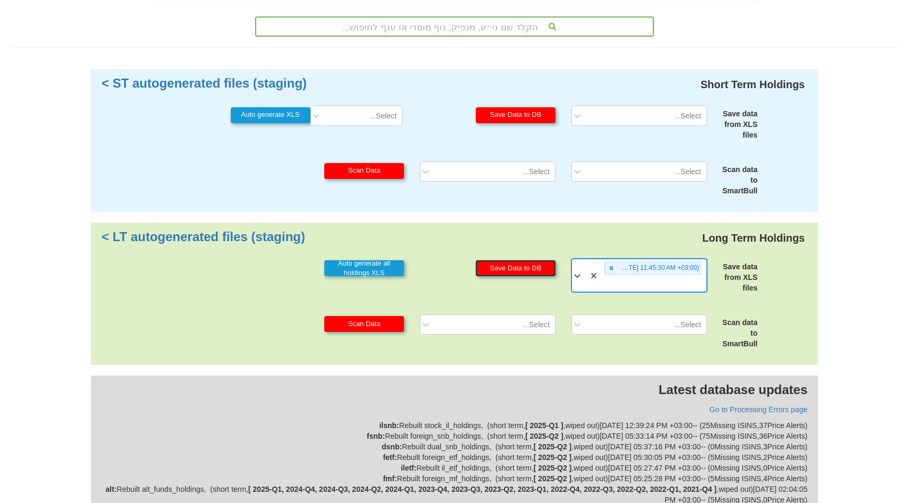
click at [526, 271] on button "Save Data to DB" at bounding box center [516, 268] width 80 height 16
click at [671, 317] on div "Select..." at bounding box center [647, 324] width 118 height 17
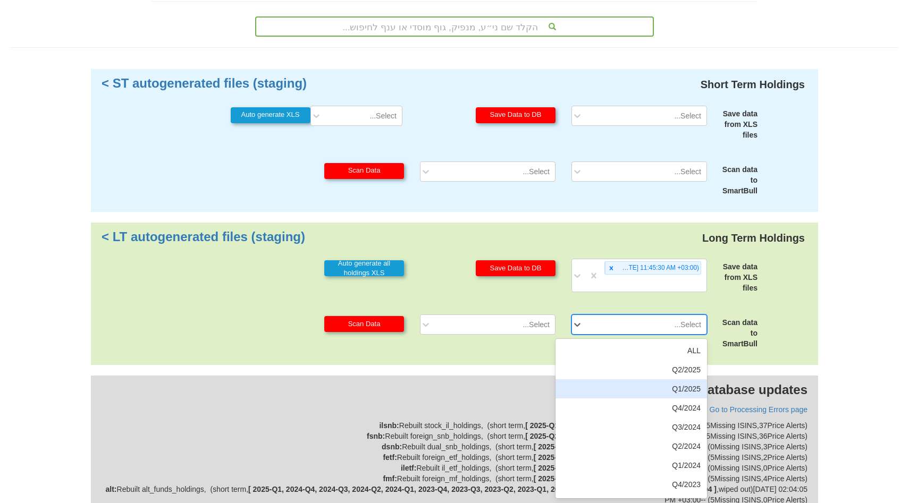
click at [663, 383] on div "Q1/2025" at bounding box center [630, 388] width 151 height 19
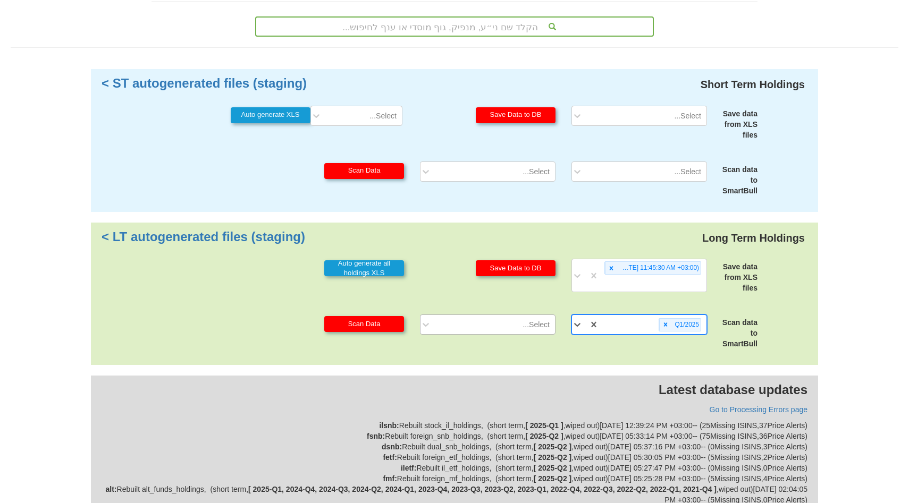
click at [534, 324] on div "Select..." at bounding box center [535, 324] width 27 height 11
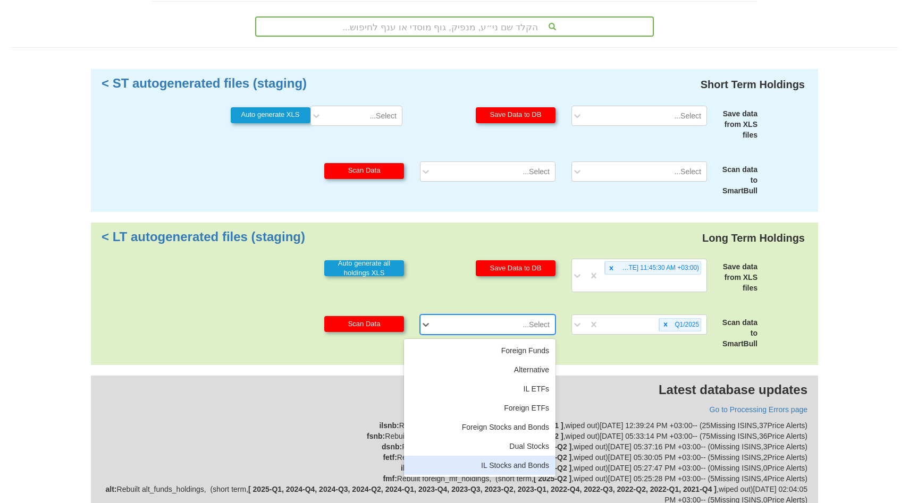
click at [509, 468] on div "IL Stocks and Bonds" at bounding box center [479, 465] width 151 height 19
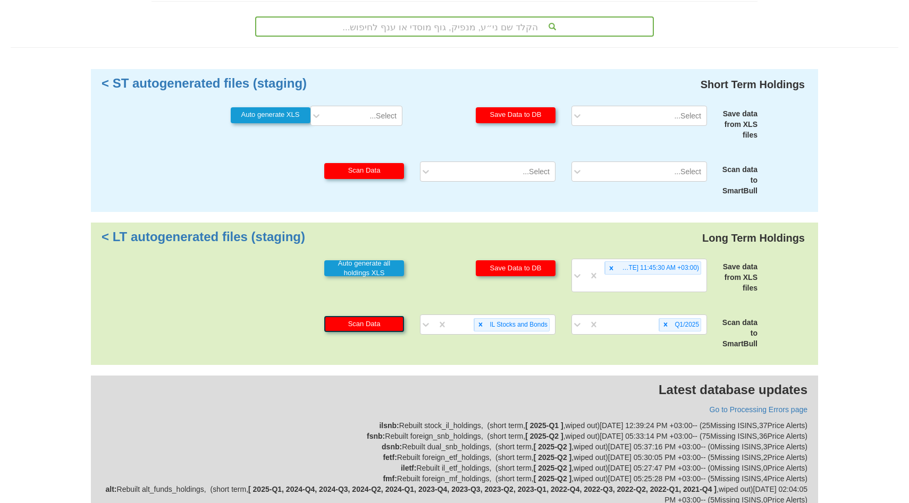
click at [377, 328] on button "Scan Data" at bounding box center [364, 324] width 80 height 16
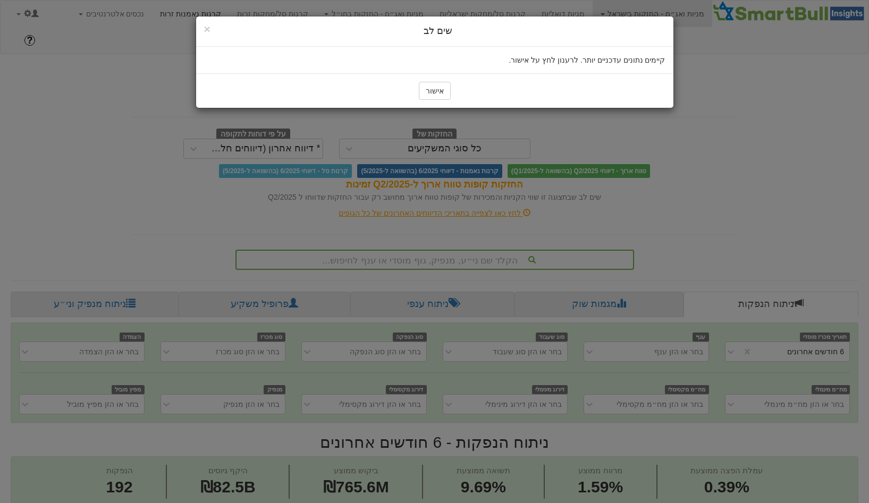
scroll to position [0, 9]
click at [447, 95] on button "אישור" at bounding box center [435, 91] width 32 height 18
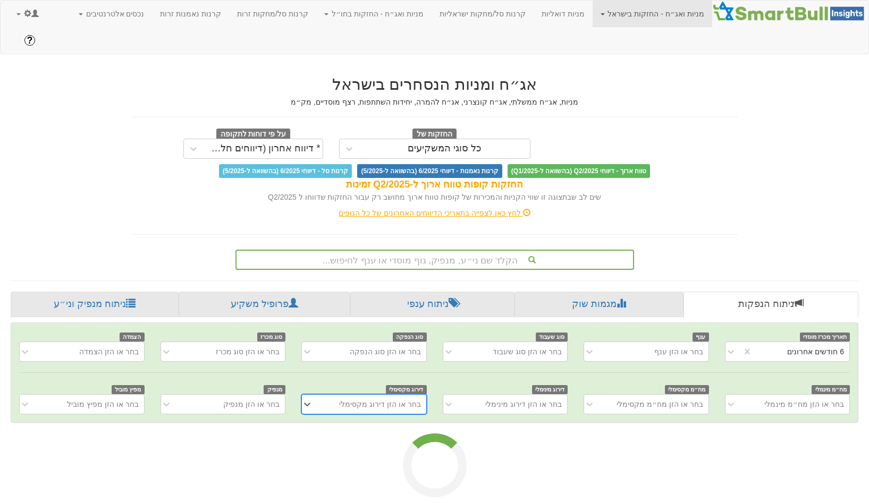
click at [395, 251] on div "הקלד שם ני״ע, מנפיק, גוף מוסדי או ענף לחיפוש..." at bounding box center [435, 260] width 396 height 18
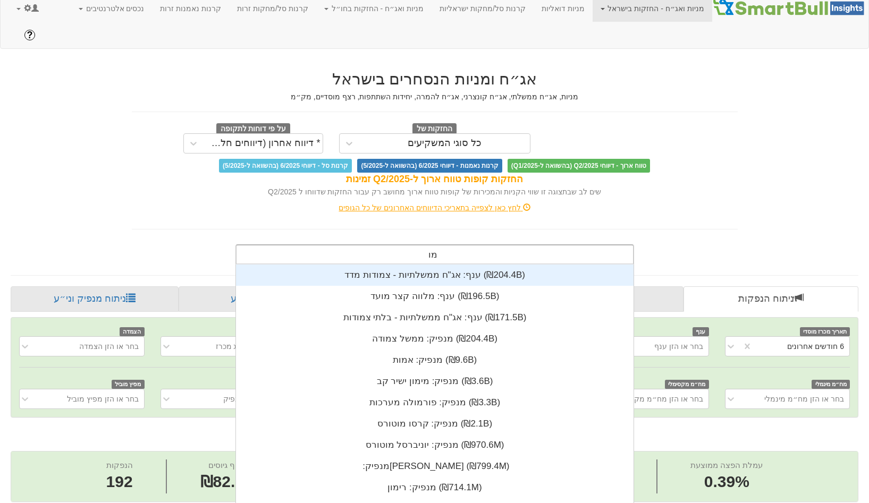
scroll to position [265, 0]
type input "מור"
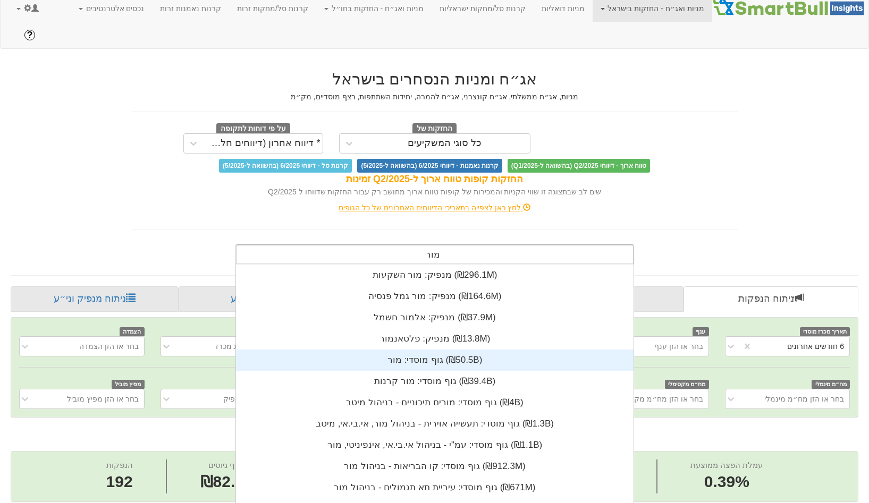
click at [450, 350] on div "גוף מוסדי: ‏מור ‎(₪50.5B)‎" at bounding box center [435, 360] width 398 height 21
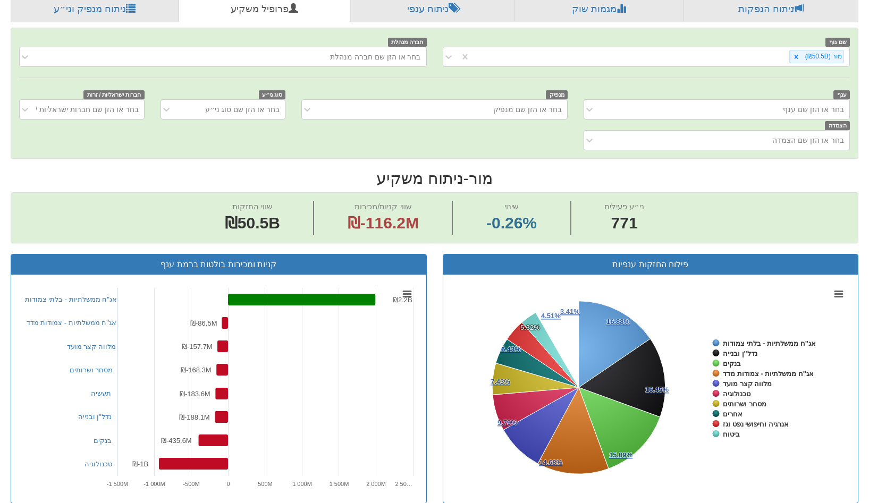
scroll to position [343, 0]
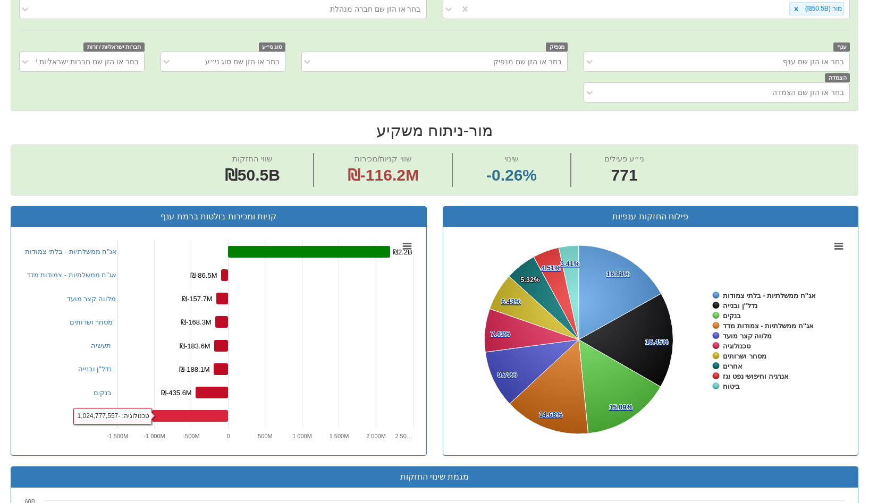
click at [192, 410] on rect at bounding box center [190, 416] width 76 height 12
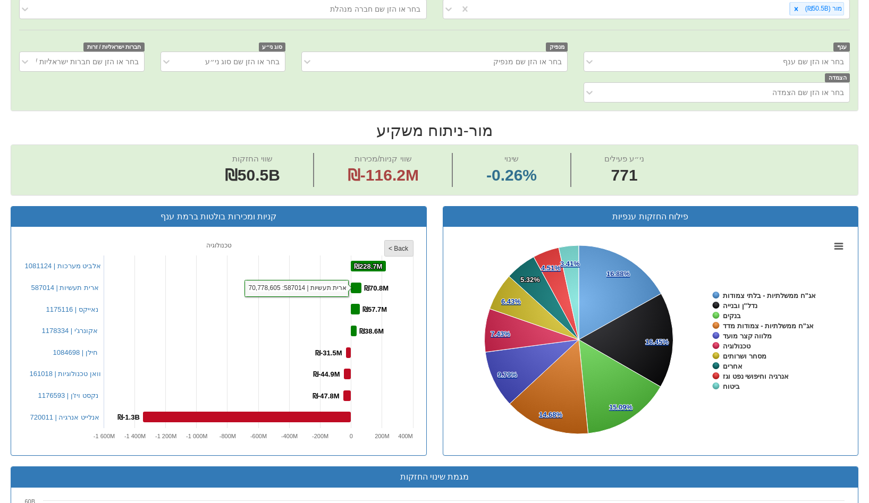
click at [402, 245] on tspan "< Back" at bounding box center [399, 248] width 20 height 7
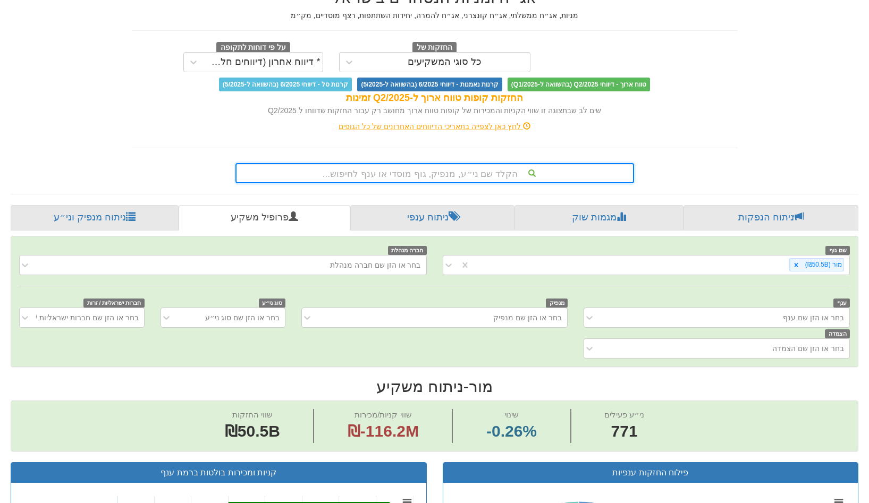
scroll to position [0, 0]
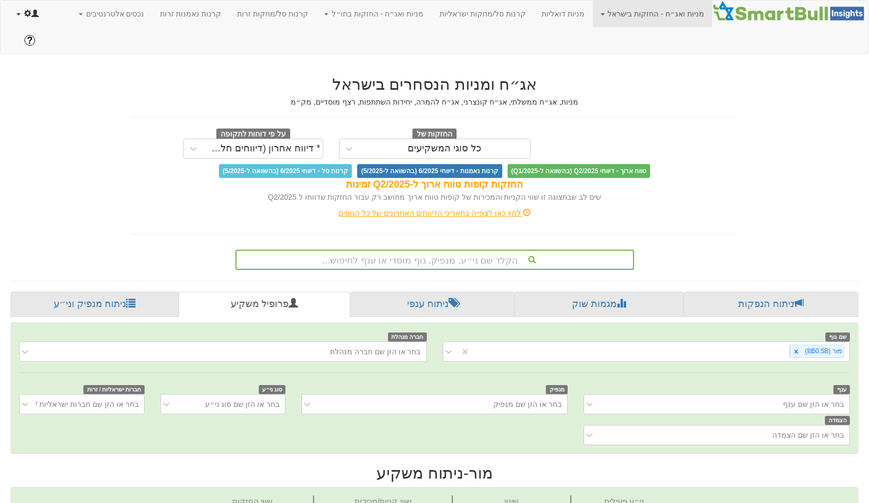
click at [22, 22] on link at bounding box center [28, 14] width 38 height 27
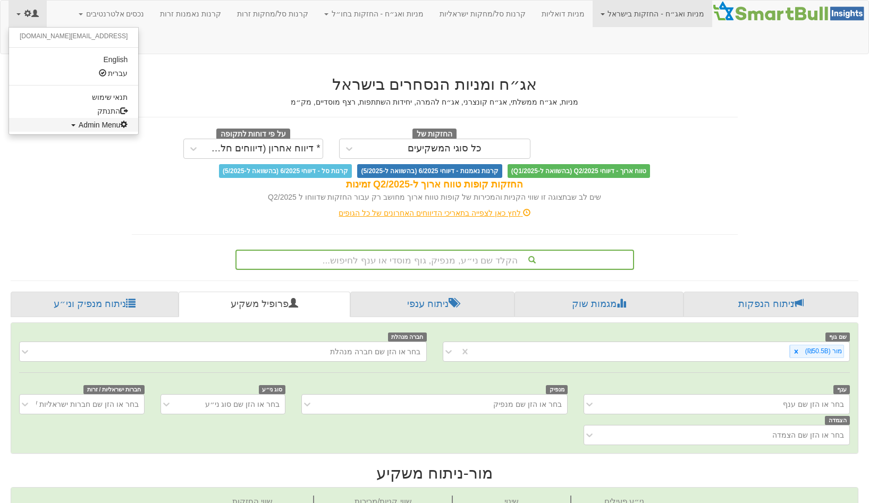
click at [63, 119] on link "Admin Menu" at bounding box center [73, 125] width 129 height 14
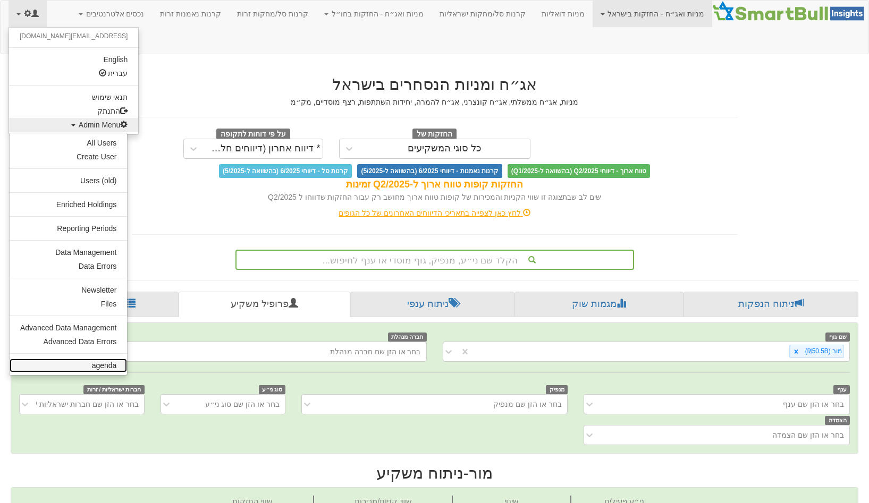
click at [100, 369] on link "agenda" at bounding box center [68, 366] width 117 height 14
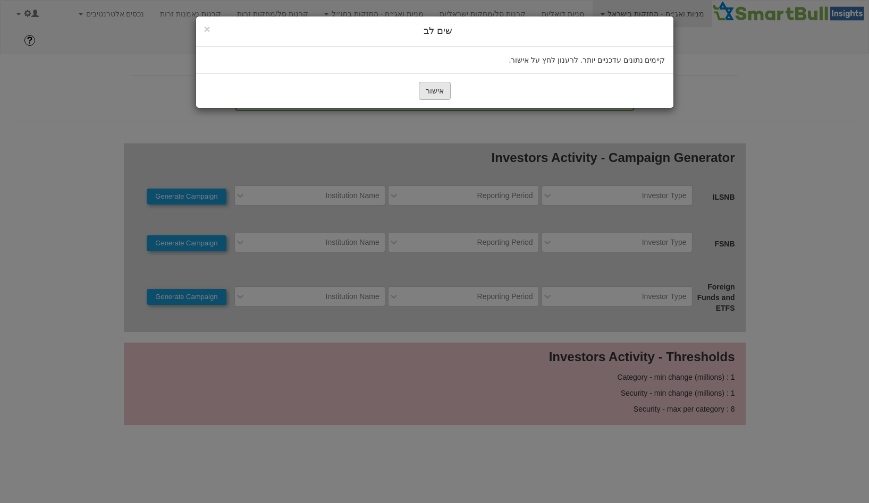
click at [433, 94] on button "אישור" at bounding box center [435, 91] width 32 height 18
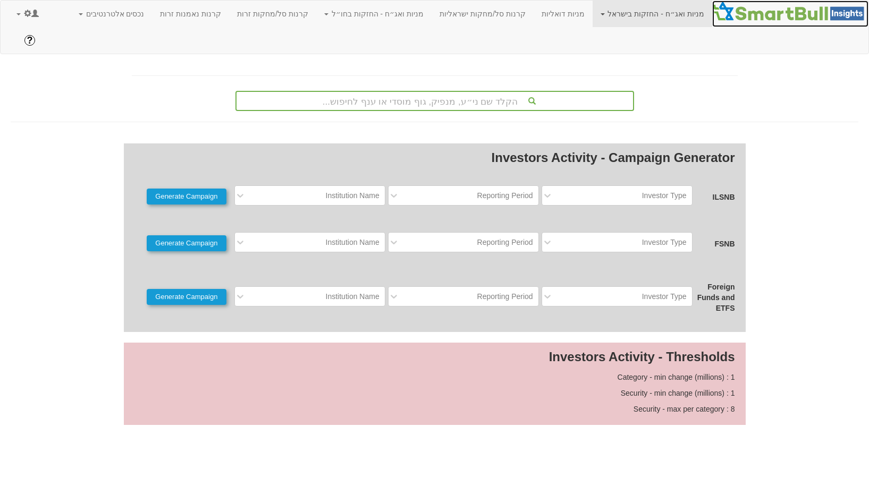
click at [747, 7] on img at bounding box center [790, 11] width 156 height 21
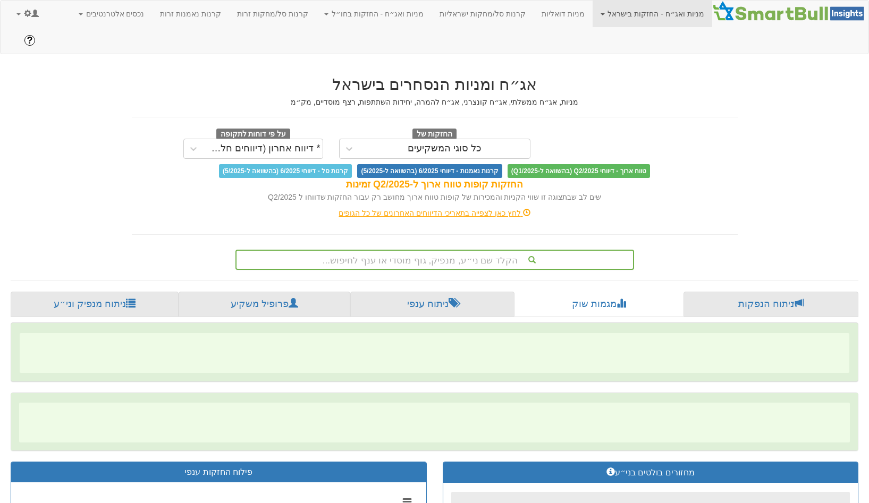
click at [437, 251] on div "הקלד שם ני״ע, מנפיק, גוף מוסדי או ענף לחיפוש..." at bounding box center [435, 260] width 396 height 18
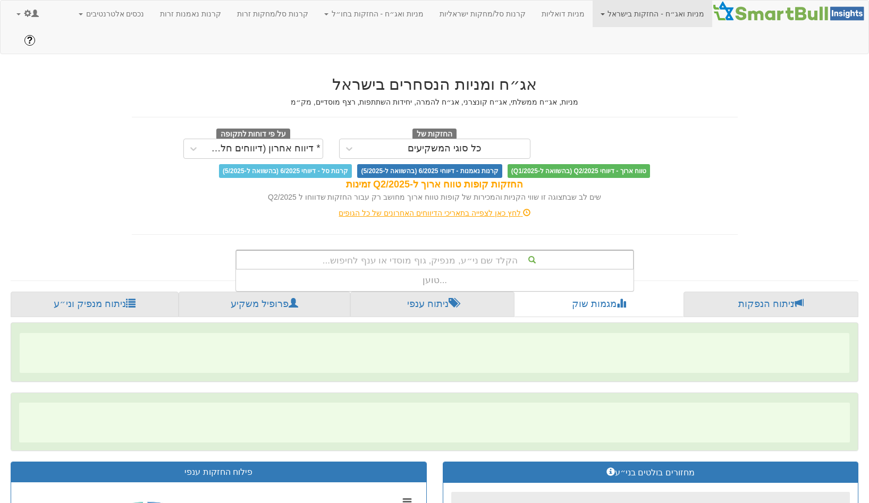
scroll to position [21, 0]
type input "מור"
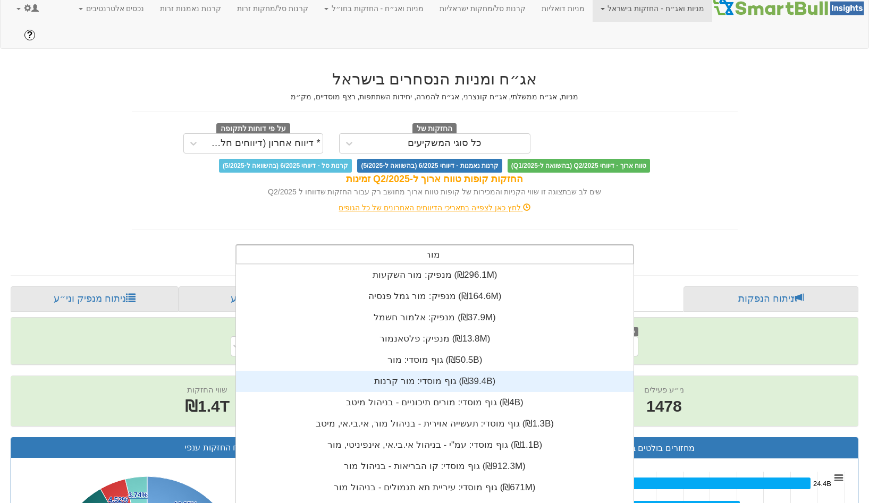
scroll to position [0, 11713]
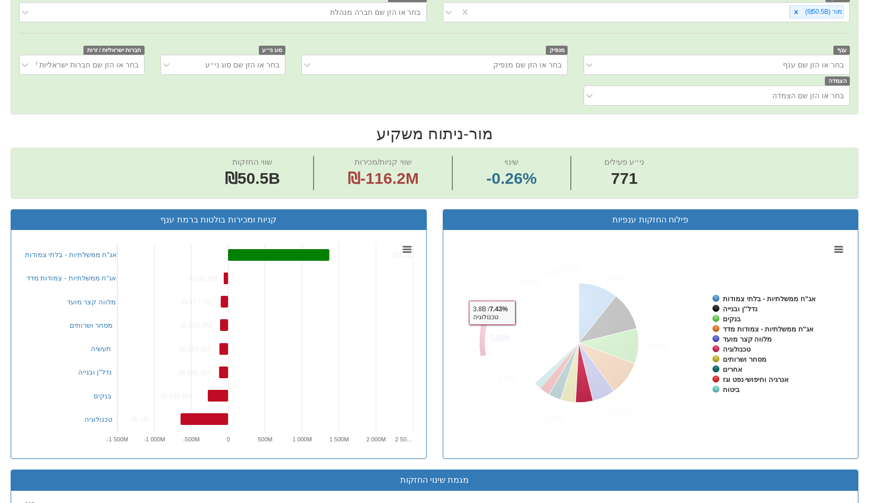
scroll to position [349, 0]
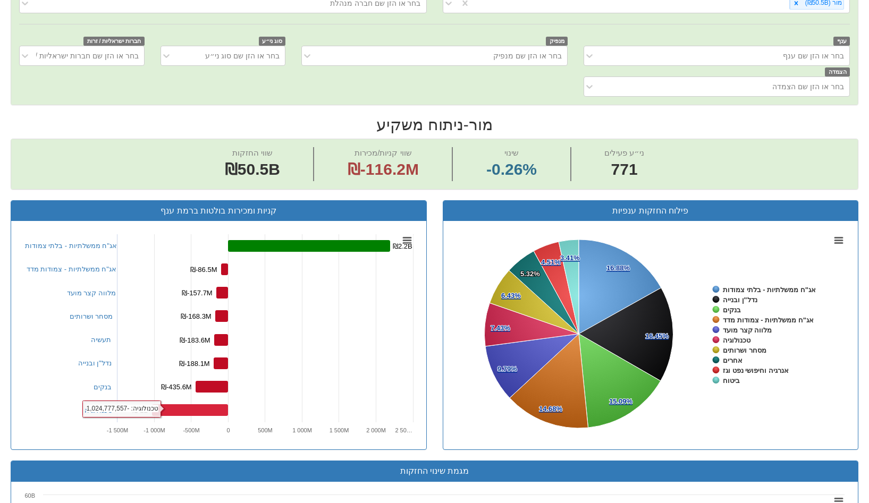
click at [176, 404] on rect at bounding box center [190, 410] width 76 height 12
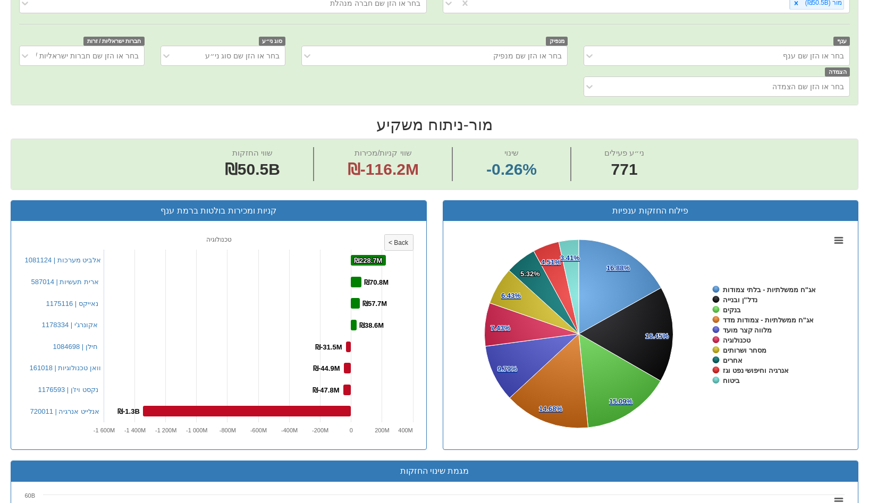
scroll to position [0, 0]
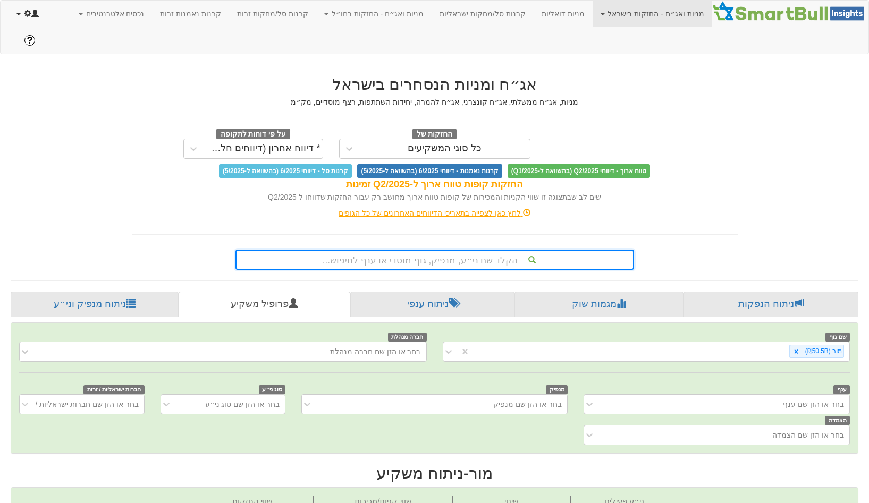
click at [31, 10] on span at bounding box center [34, 13] width 7 height 7
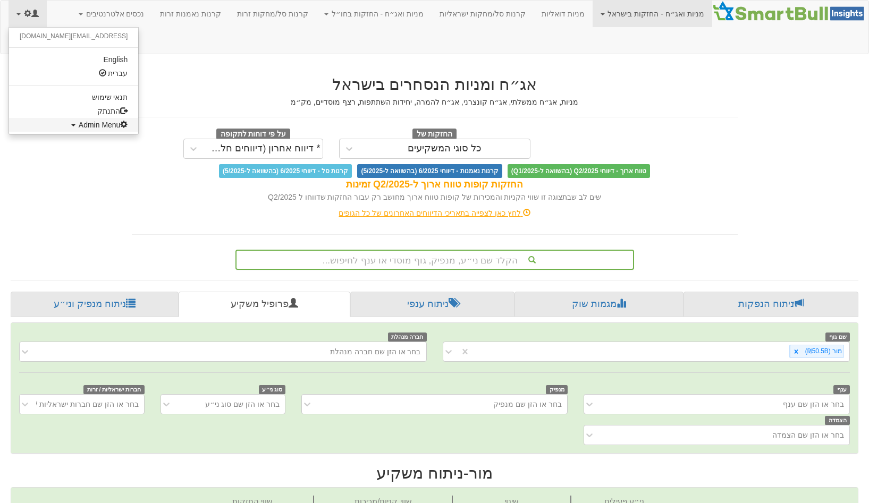
click at [69, 132] on link "Admin Menu" at bounding box center [73, 125] width 129 height 14
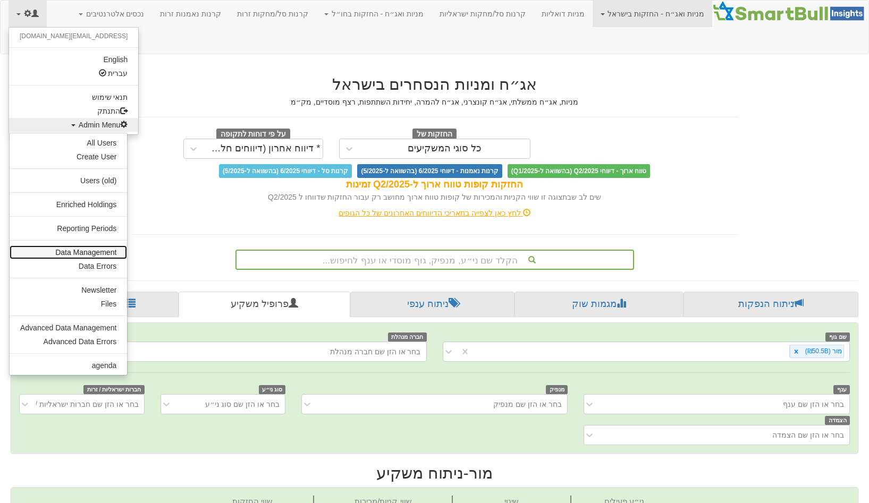
click at [84, 251] on link "Data Management" at bounding box center [68, 253] width 117 height 14
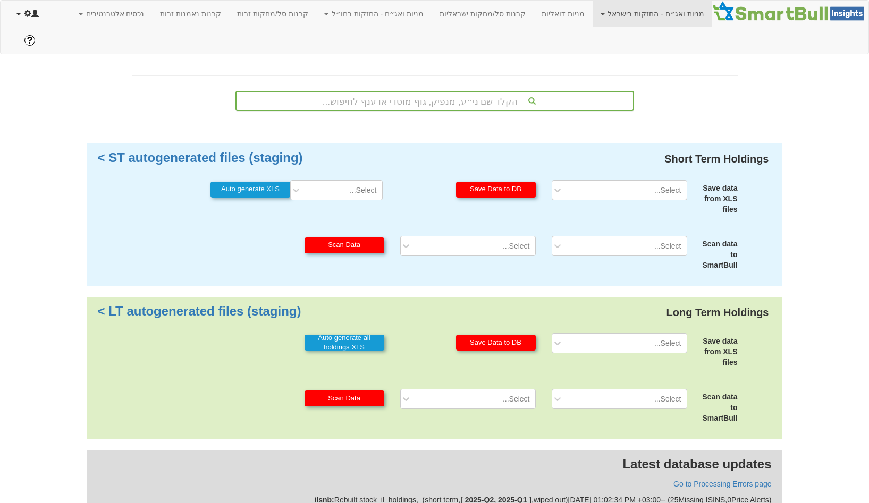
click at [9, 5] on link at bounding box center [28, 14] width 38 height 27
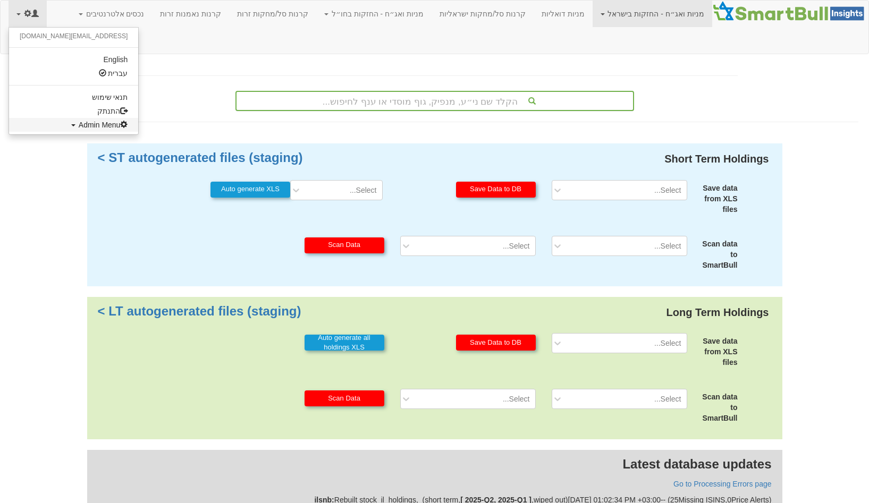
click at [76, 131] on link "Admin Menu" at bounding box center [73, 125] width 129 height 14
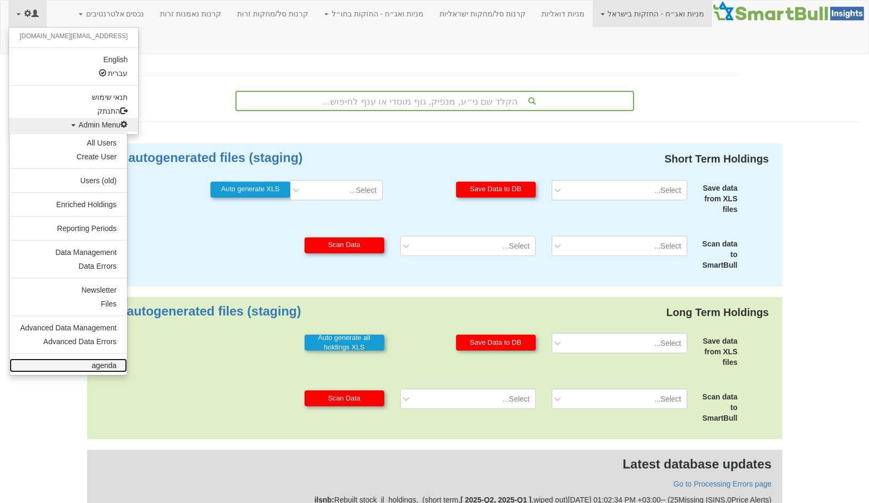
click at [109, 368] on link "agenda" at bounding box center [68, 366] width 117 height 14
